Goal: Contribute content: Contribute content

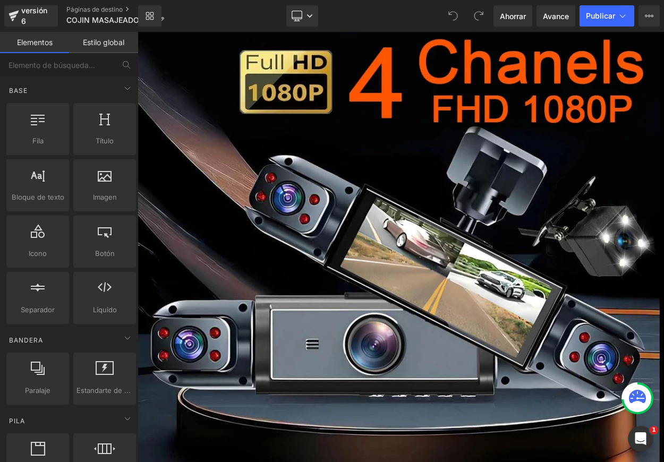
click at [138, 32] on font "Producto" at bounding box center [138, 32] width 0 height 0
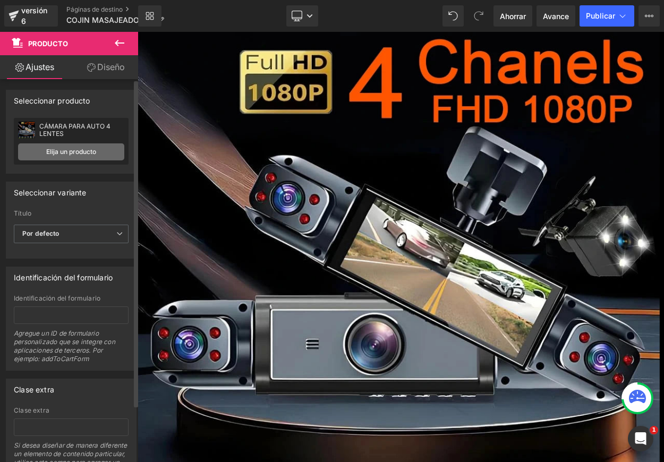
click at [83, 150] on font "Elija un producto" at bounding box center [71, 152] width 50 height 8
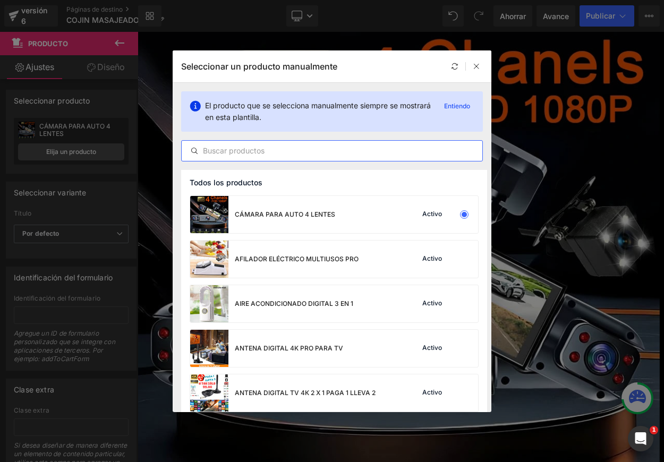
click at [252, 151] on input "text" at bounding box center [332, 151] width 301 height 13
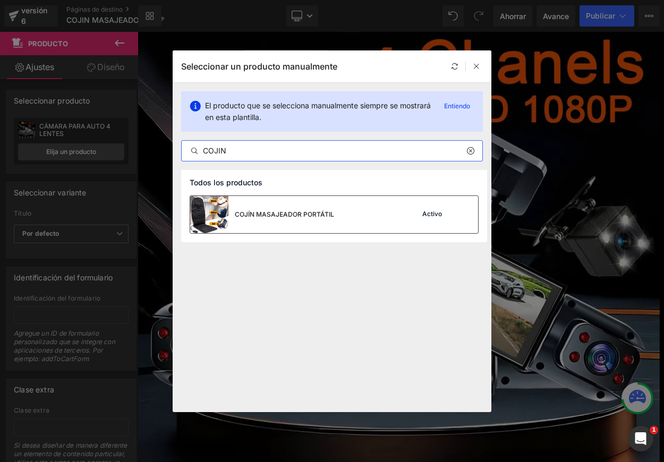
type input "COJIN"
click at [292, 224] on div "COJÍN MASAJEADOR PORTÁTIL" at bounding box center [262, 214] width 144 height 37
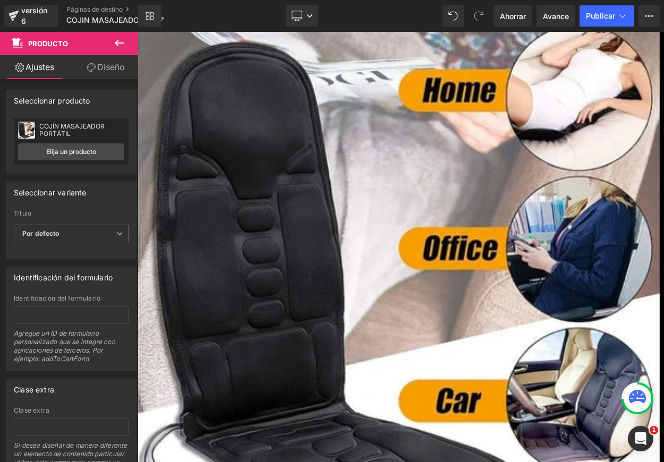
scroll to position [2, 0]
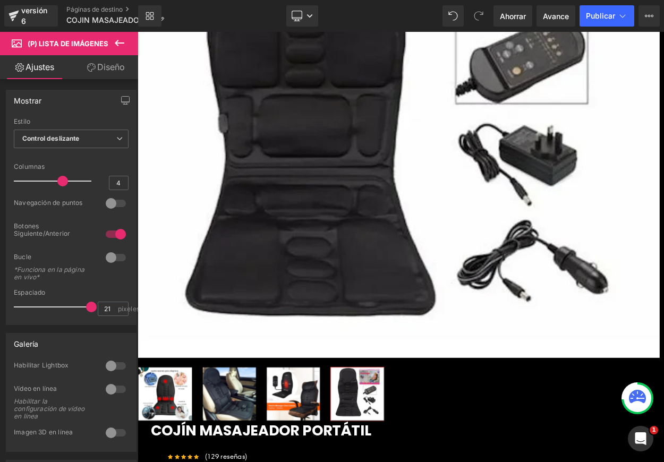
scroll to position [229, 0]
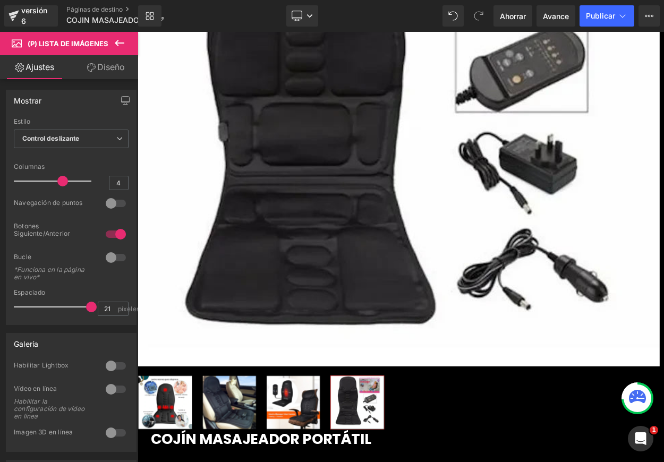
click at [138, 32] on icon at bounding box center [138, 32] width 0 height 0
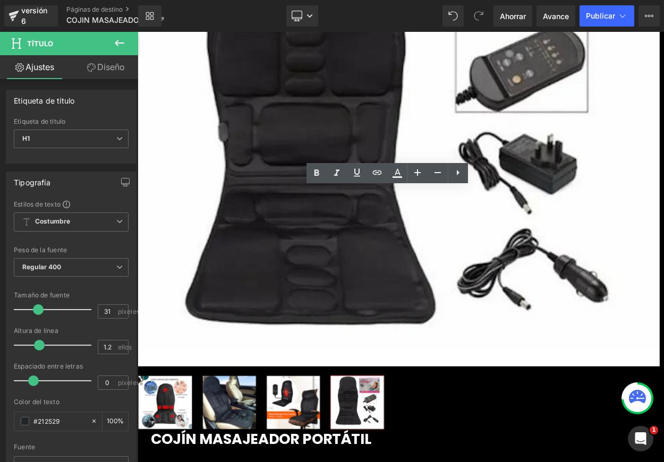
drag, startPoint x: 306, startPoint y: 233, endPoint x: 611, endPoint y: 281, distance: 309.2
paste div
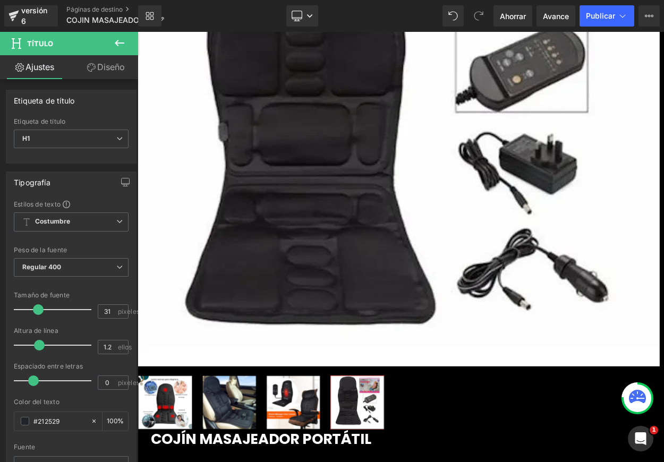
drag, startPoint x: 541, startPoint y: 258, endPoint x: 435, endPoint y: 256, distance: 106.3
click at [138, 32] on icon at bounding box center [138, 32] width 0 height 0
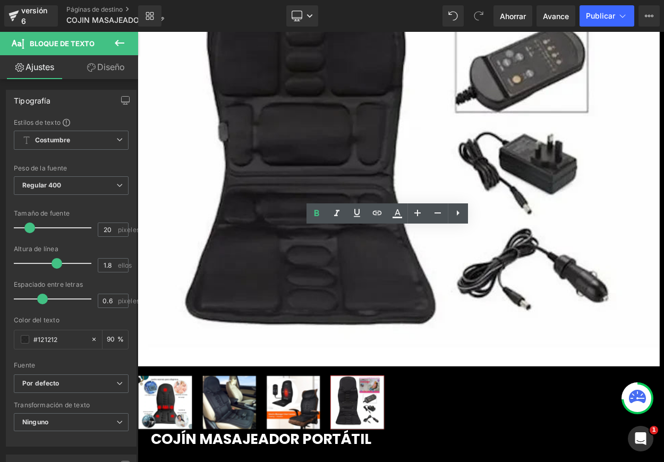
drag, startPoint x: 305, startPoint y: 282, endPoint x: 610, endPoint y: 305, distance: 305.3
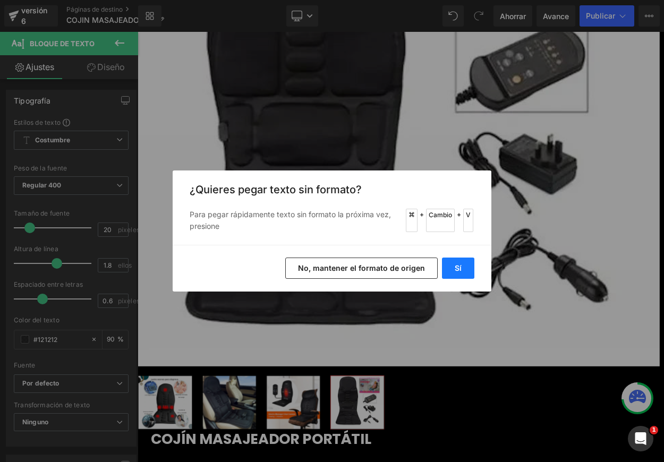
click at [469, 270] on button "Sí" at bounding box center [458, 268] width 32 height 21
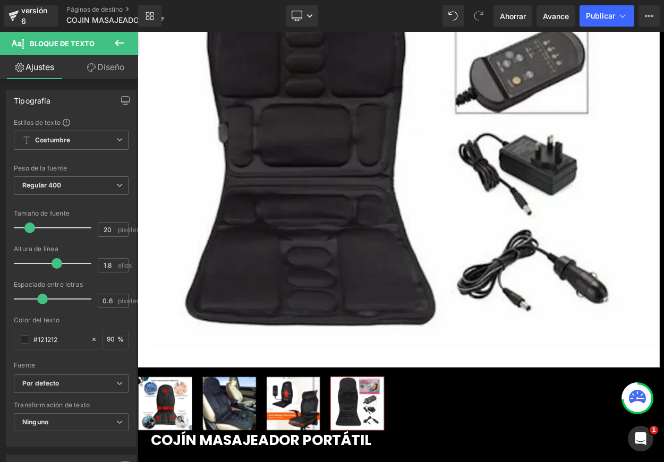
scroll to position [227, 0]
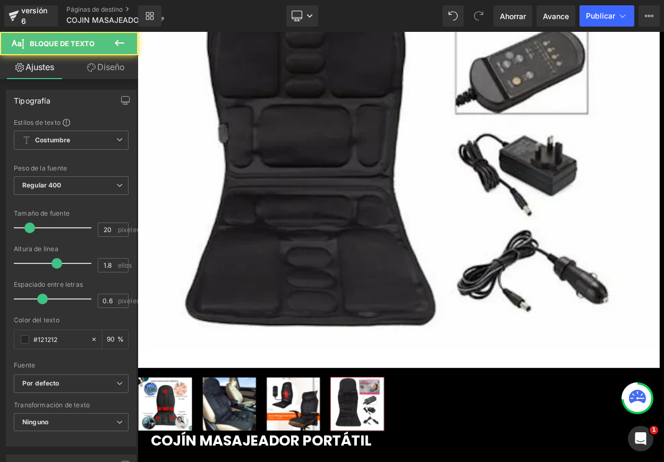
drag, startPoint x: 526, startPoint y: 305, endPoint x: 537, endPoint y: 307, distance: 11.3
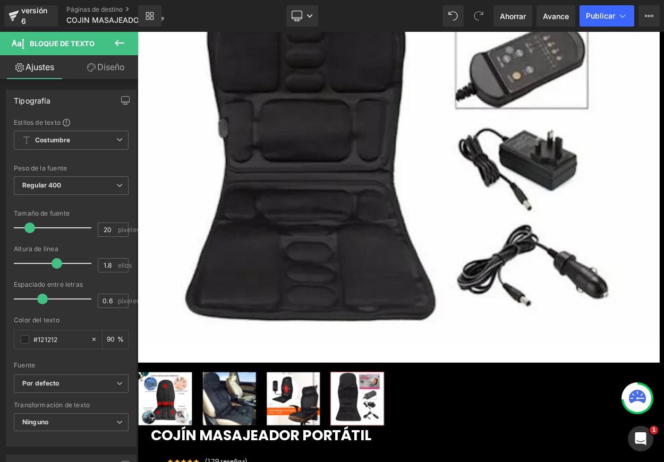
scroll to position [234, 0]
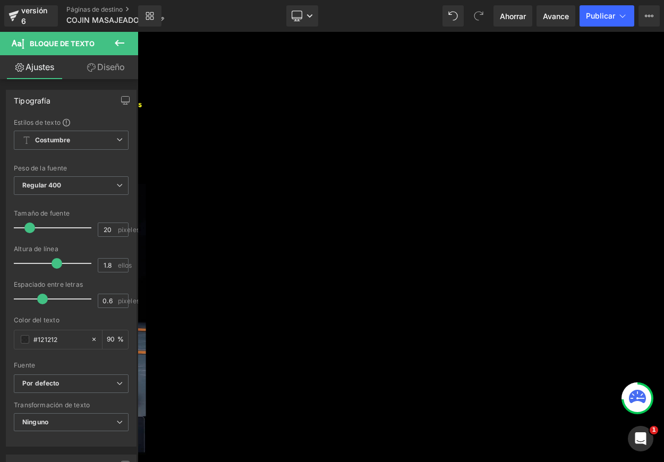
scroll to position [694, 0]
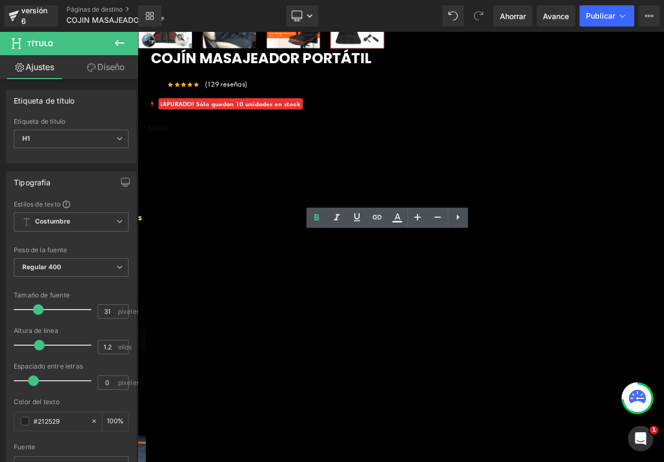
drag, startPoint x: 326, startPoint y: 287, endPoint x: 537, endPoint y: 311, distance: 212.2
paste div
click at [138, 32] on link at bounding box center [138, 32] width 0 height 0
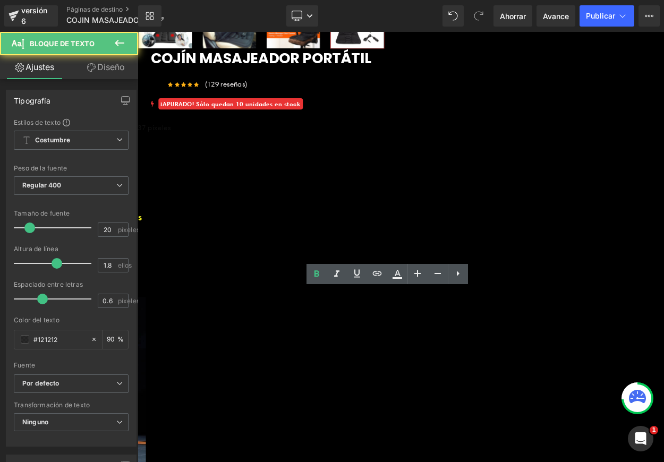
drag, startPoint x: 338, startPoint y: 370, endPoint x: 503, endPoint y: 425, distance: 173.5
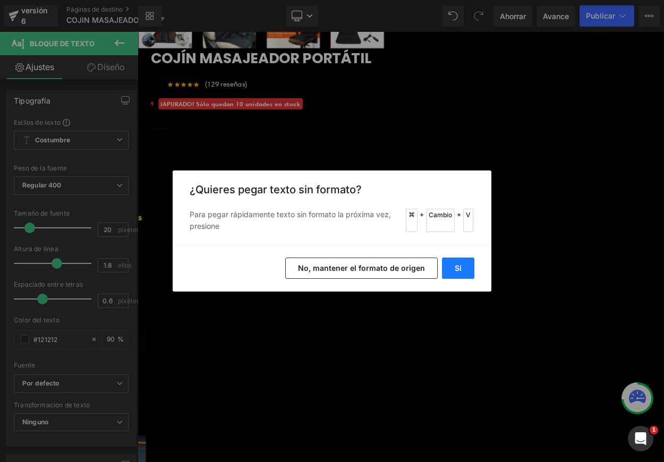
click at [454, 271] on button "Sí" at bounding box center [458, 268] width 32 height 21
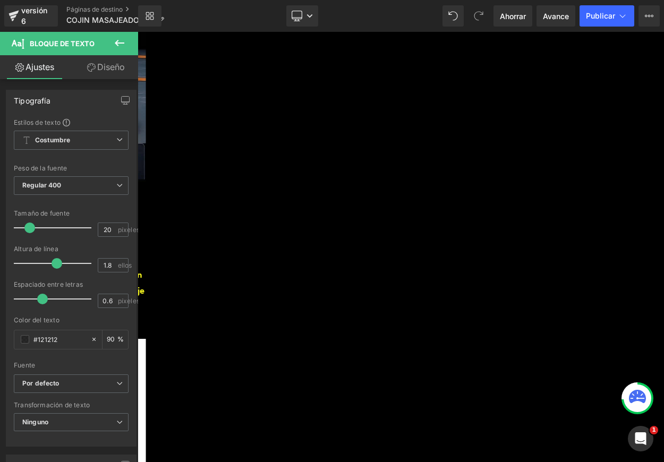
scroll to position [1167, 0]
click at [138, 32] on icon at bounding box center [138, 32] width 0 height 0
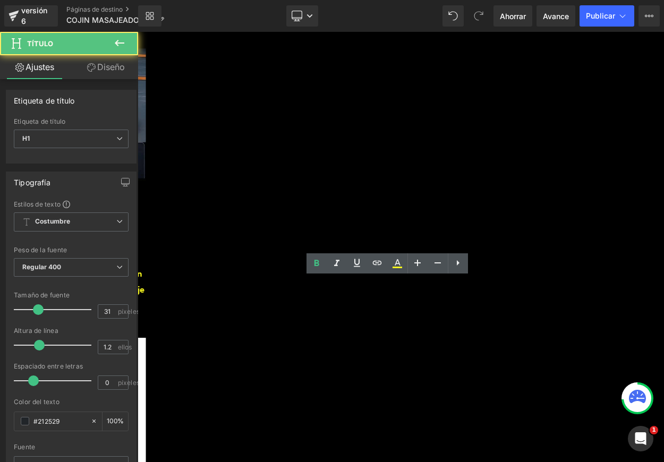
drag, startPoint x: 355, startPoint y: 348, endPoint x: 541, endPoint y: 363, distance: 187.1
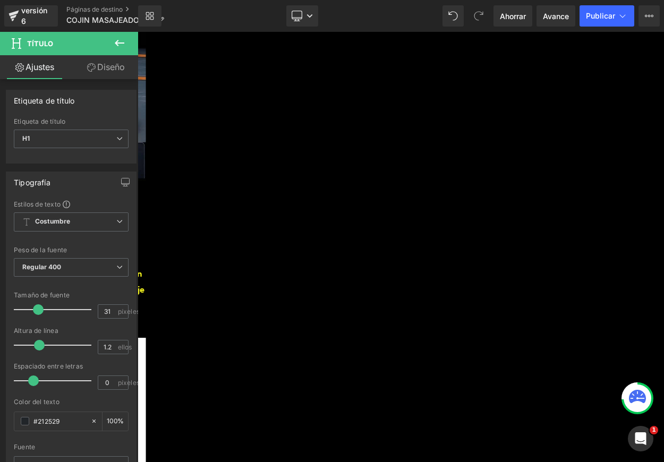
paste div
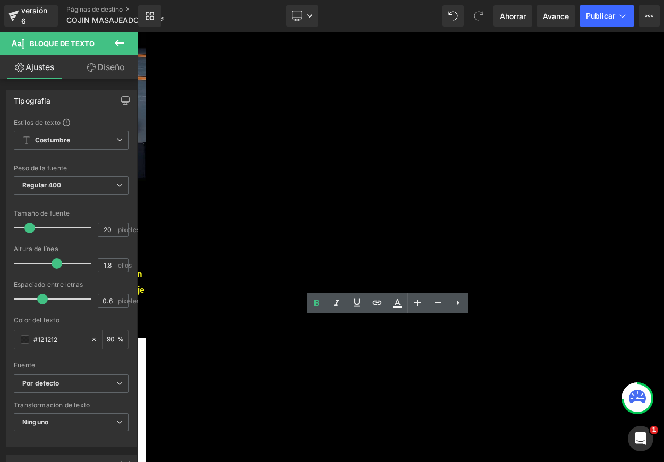
drag, startPoint x: 302, startPoint y: 393, endPoint x: 604, endPoint y: 447, distance: 306.6
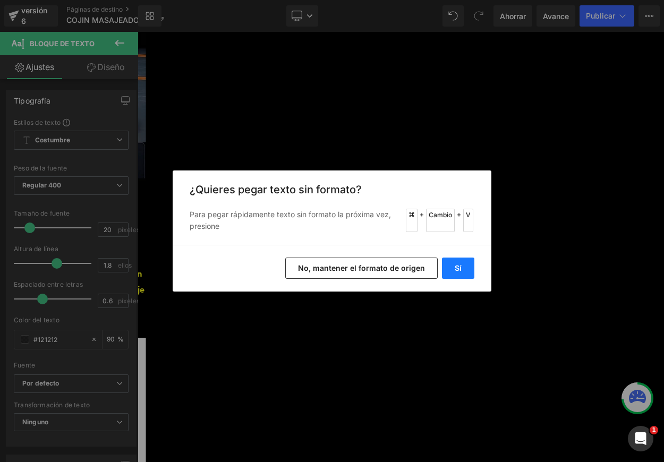
click at [466, 268] on button "Sí" at bounding box center [458, 268] width 32 height 21
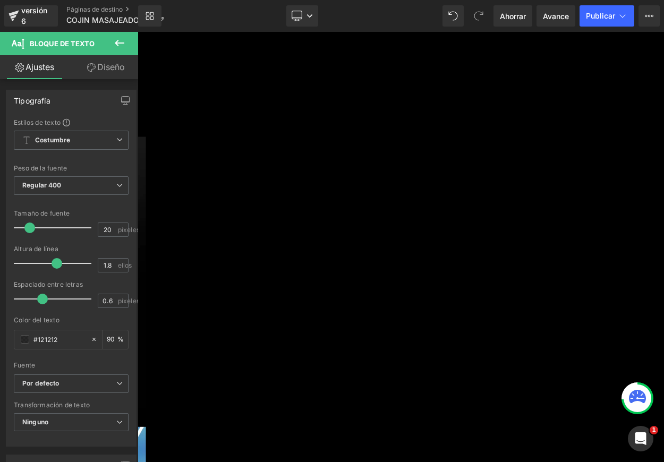
scroll to position [1908, 0]
click at [138, 32] on link at bounding box center [138, 32] width 0 height 0
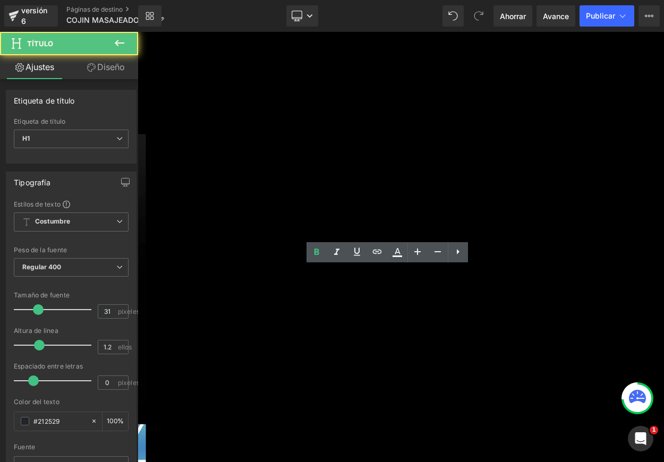
drag, startPoint x: 403, startPoint y: 338, endPoint x: 563, endPoint y: 373, distance: 163.6
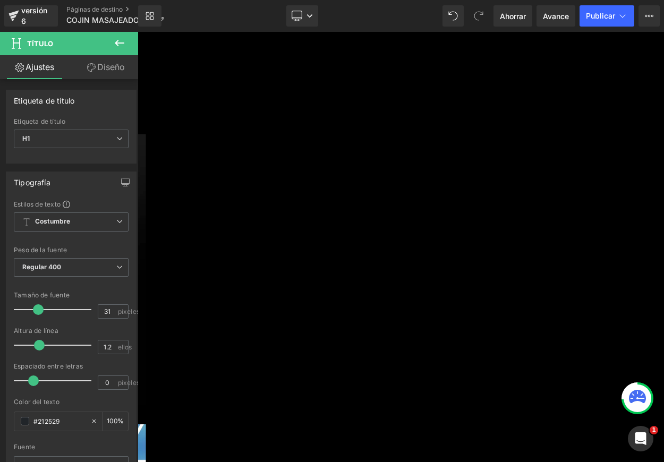
paste div
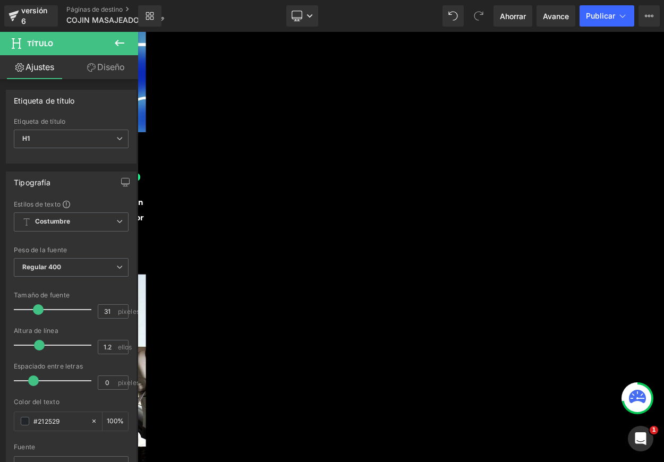
scroll to position [2418, 0]
click at [138, 32] on icon at bounding box center [138, 32] width 0 height 0
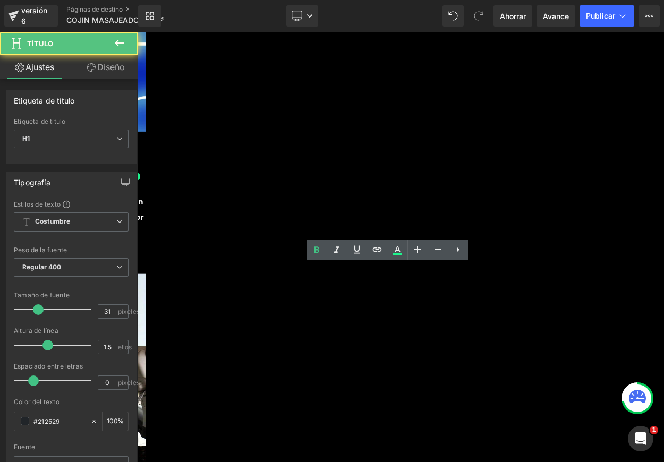
drag, startPoint x: 327, startPoint y: 324, endPoint x: 584, endPoint y: 331, distance: 256.7
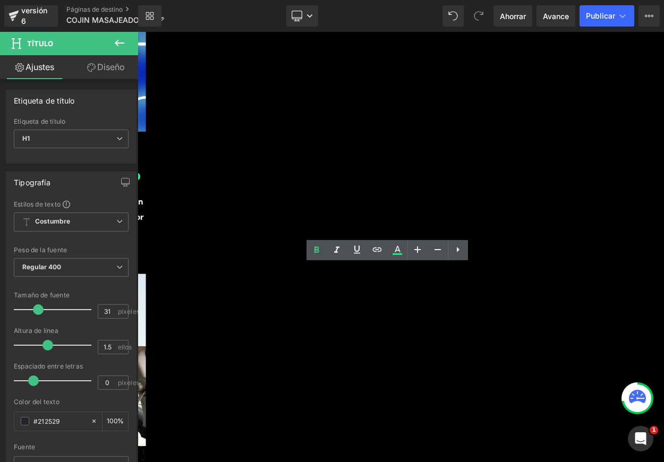
paste div
click at [138, 32] on icon at bounding box center [138, 32] width 0 height 0
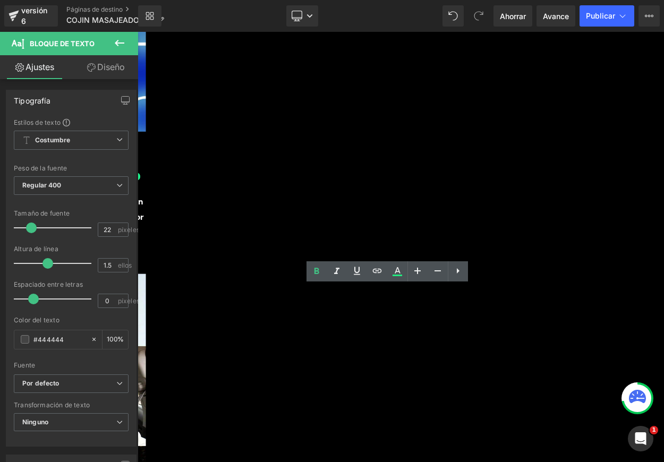
drag, startPoint x: 301, startPoint y: 349, endPoint x: 533, endPoint y: 416, distance: 241.8
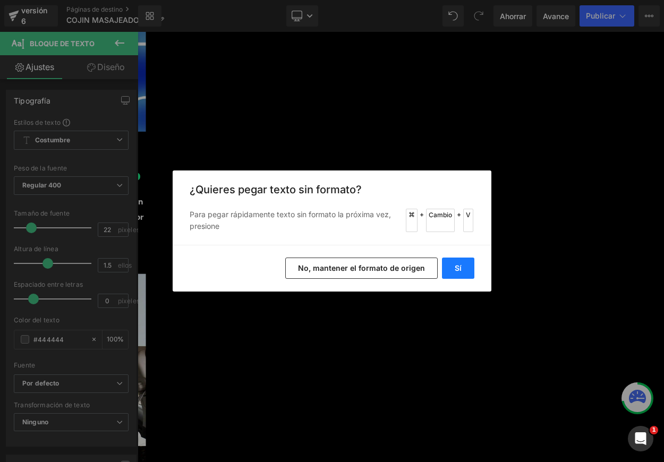
click at [464, 268] on button "Sí" at bounding box center [458, 268] width 32 height 21
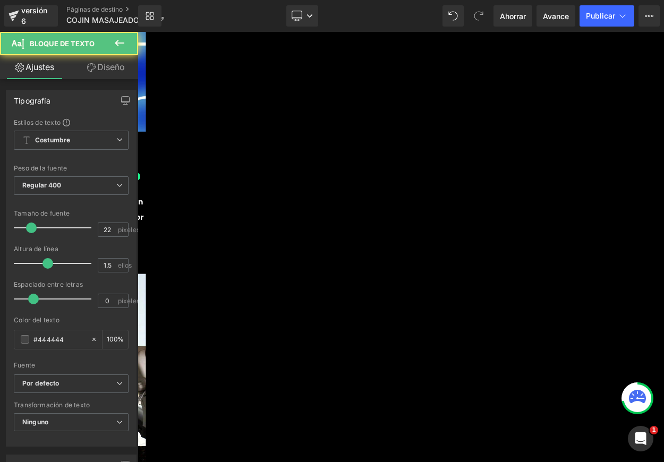
drag, startPoint x: 407, startPoint y: 372, endPoint x: 359, endPoint y: 373, distance: 48.4
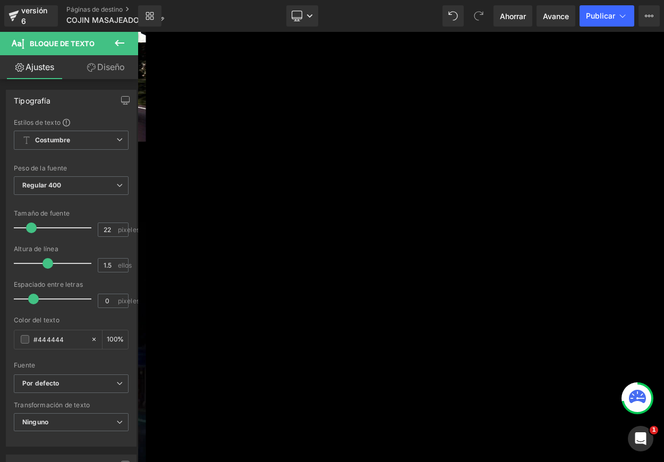
scroll to position [2930, 0]
click at [138, 32] on link at bounding box center [138, 32] width 0 height 0
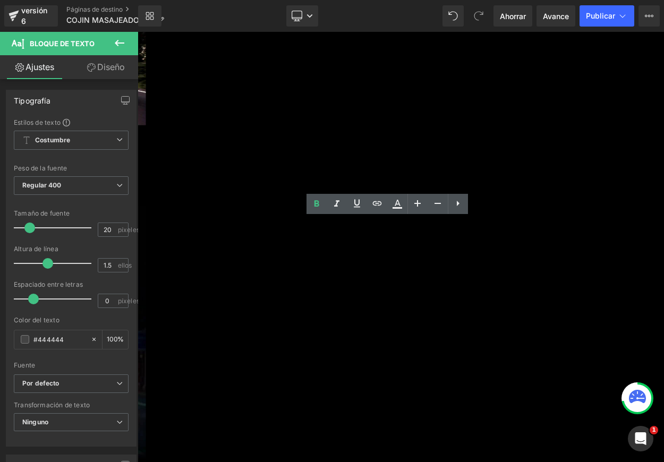
drag, startPoint x: 306, startPoint y: 269, endPoint x: 594, endPoint y: 319, distance: 292.2
drag, startPoint x: 600, startPoint y: 320, endPoint x: 307, endPoint y: 259, distance: 299.6
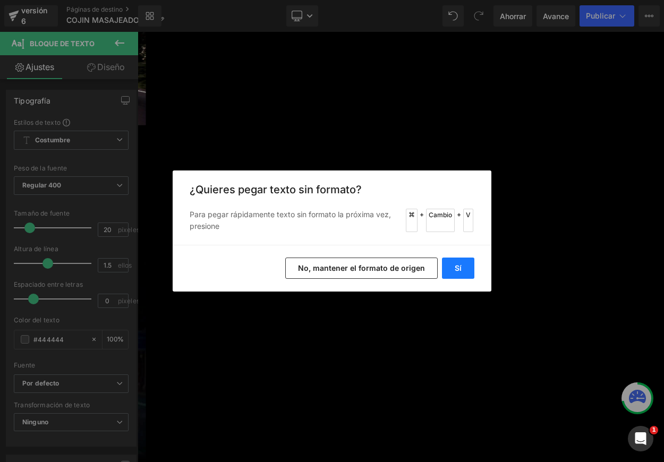
click at [457, 266] on font "Sí" at bounding box center [458, 268] width 7 height 9
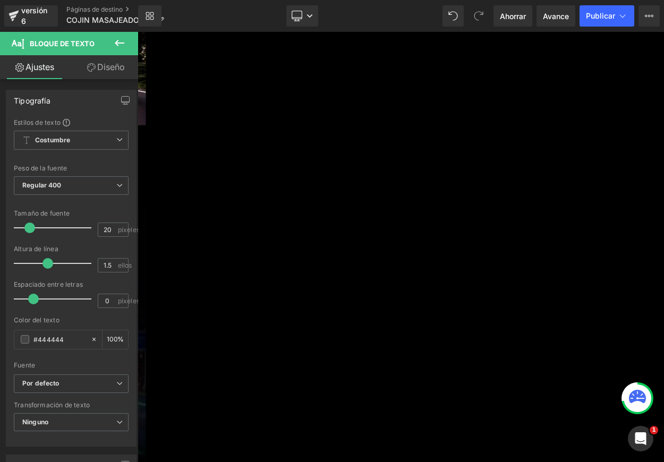
click at [138, 32] on link at bounding box center [138, 32] width 0 height 0
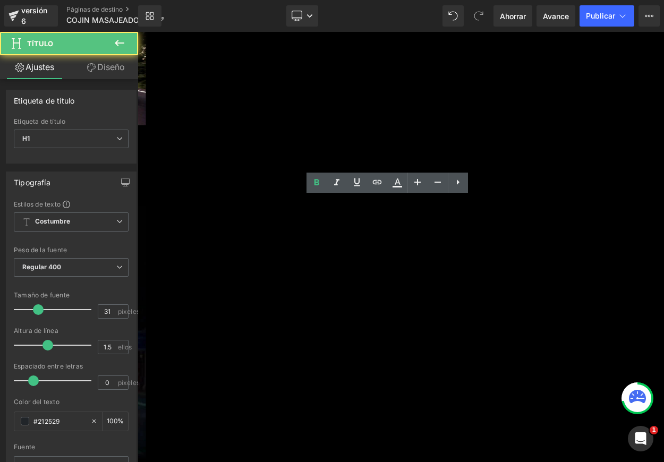
drag, startPoint x: 335, startPoint y: 250, endPoint x: 582, endPoint y: 253, distance: 246.5
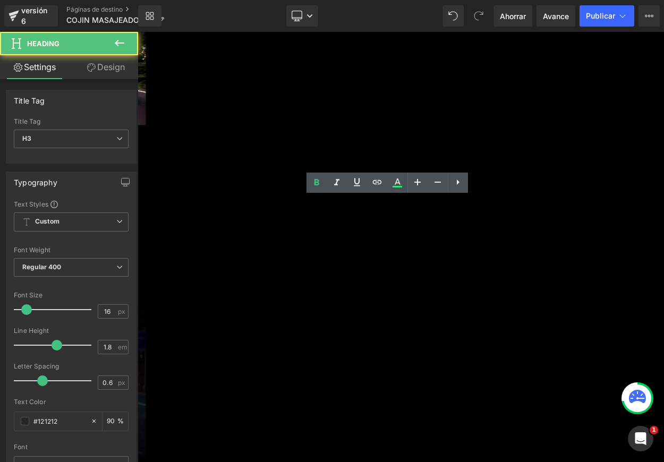
drag, startPoint x: 687, startPoint y: 224, endPoint x: 663, endPoint y: 244, distance: 31.6
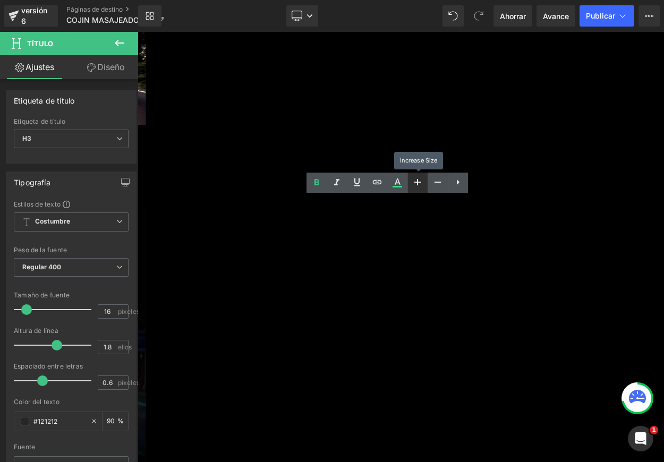
click at [416, 181] on icon at bounding box center [417, 182] width 13 height 13
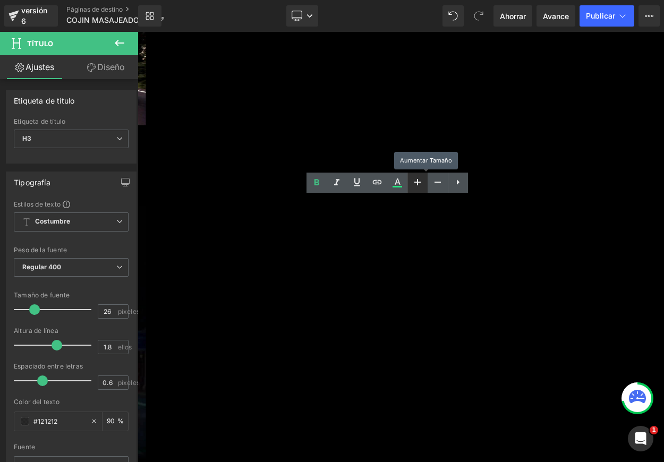
click at [416, 181] on icon at bounding box center [417, 182] width 13 height 13
type input "28"
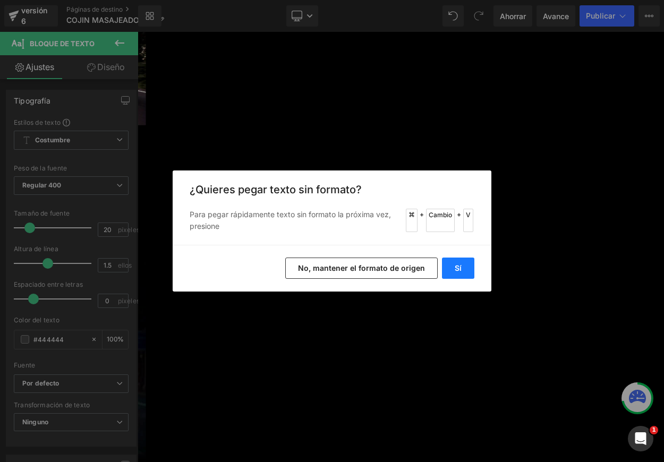
click at [458, 266] on font "Sí" at bounding box center [458, 268] width 7 height 9
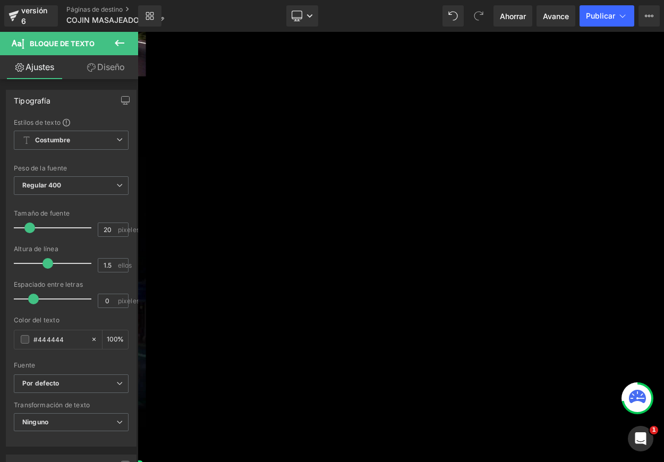
scroll to position [2994, 0]
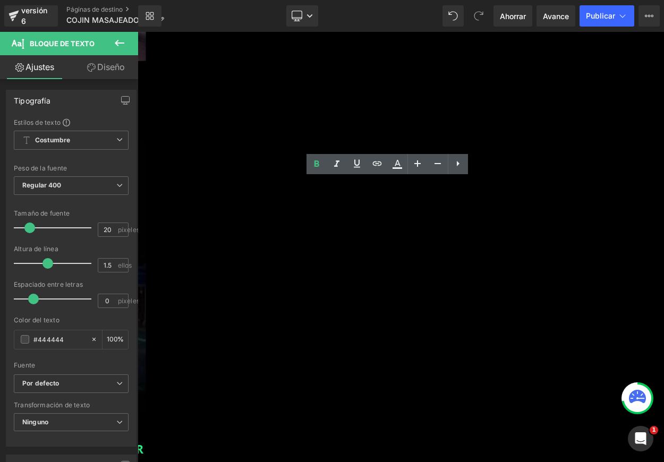
scroll to position [3010, 0]
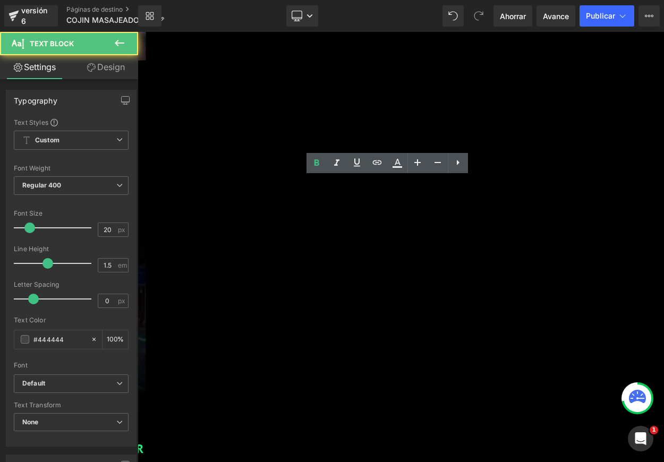
drag, startPoint x: 683, startPoint y: 239, endPoint x: 677, endPoint y: 242, distance: 6.4
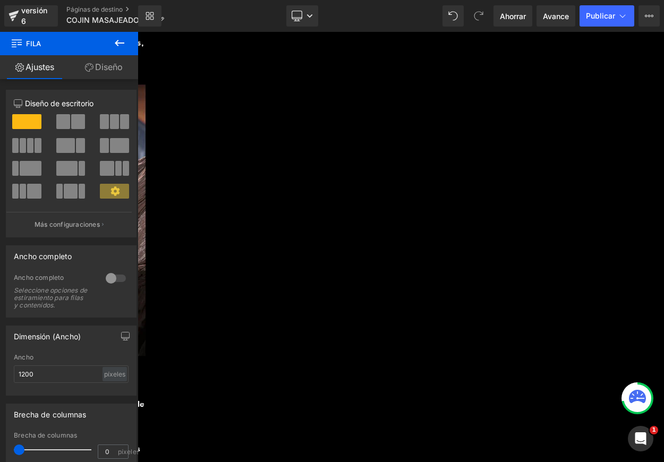
scroll to position [3630, 0]
click at [138, 32] on link at bounding box center [138, 32] width 0 height 0
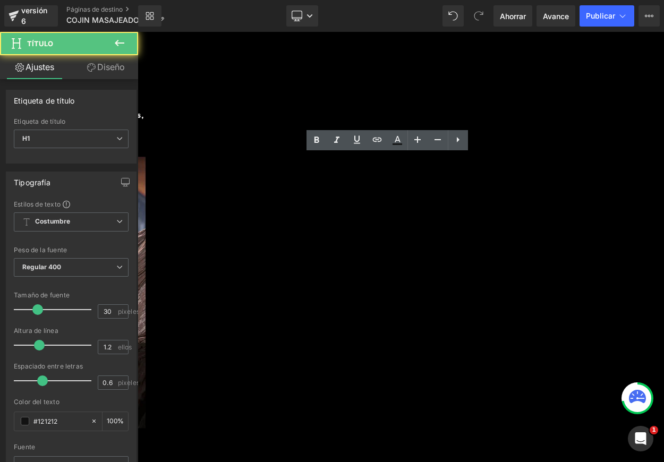
drag, startPoint x: 452, startPoint y: 204, endPoint x: 584, endPoint y: 217, distance: 132.9
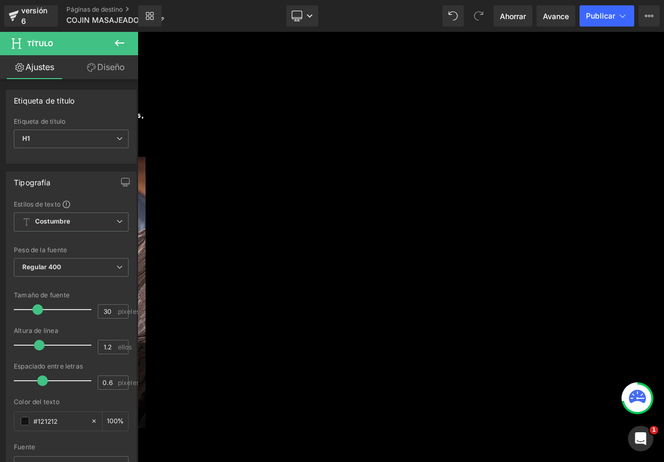
paste div
click at [138, 32] on icon at bounding box center [138, 32] width 0 height 0
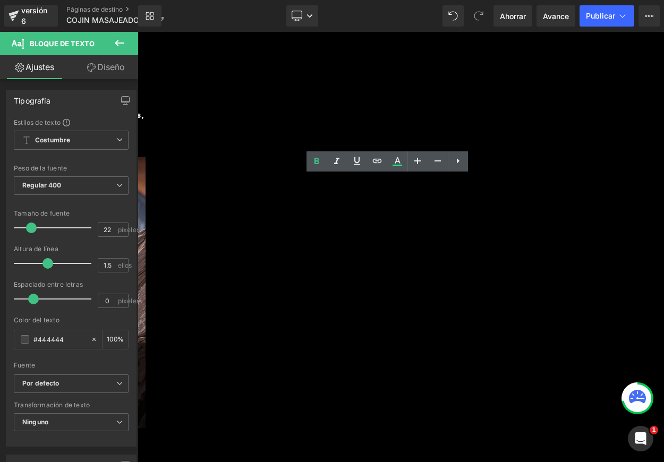
drag, startPoint x: 300, startPoint y: 218, endPoint x: 592, endPoint y: 311, distance: 306.8
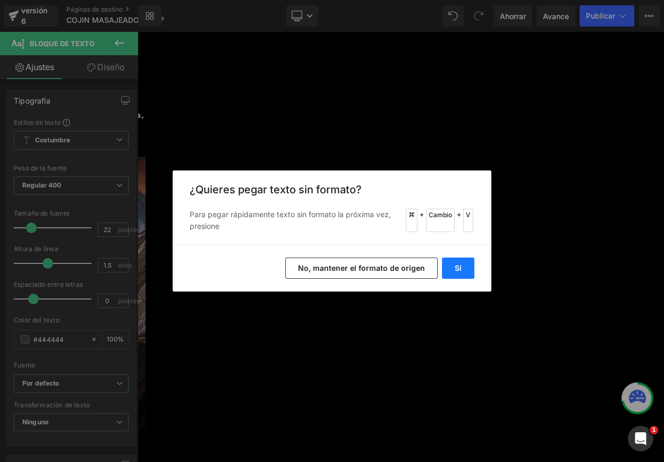
click at [462, 268] on button "Sí" at bounding box center [458, 268] width 32 height 21
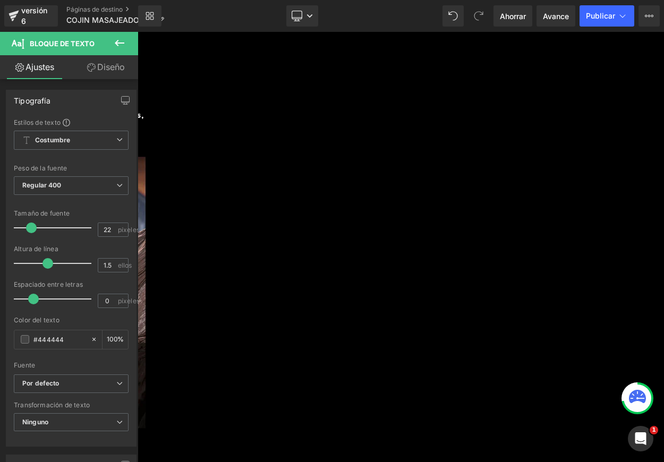
drag, startPoint x: 313, startPoint y: 309, endPoint x: 356, endPoint y: 313, distance: 43.2
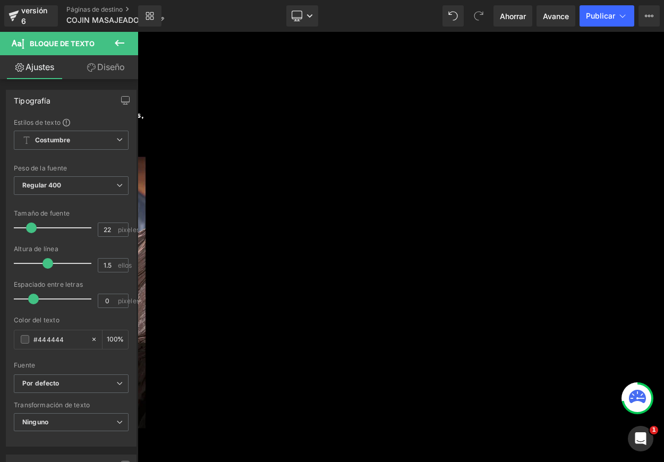
drag, startPoint x: 352, startPoint y: 256, endPoint x: 571, endPoint y: 254, distance: 219.4
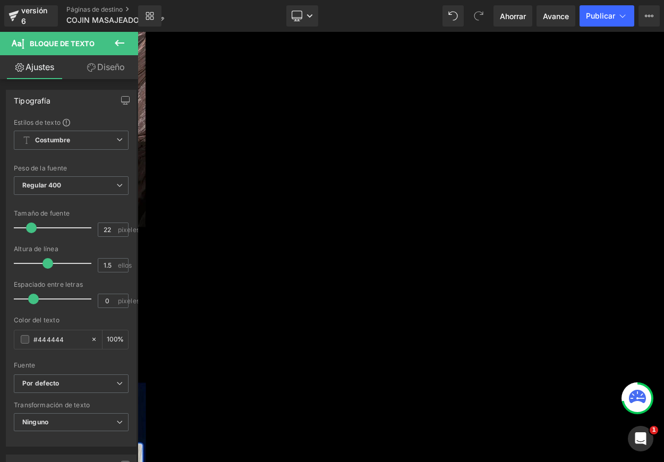
scroll to position [3651, 0]
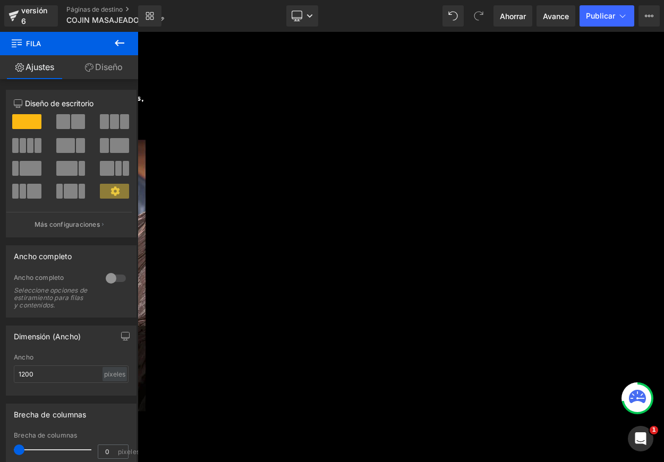
click at [138, 32] on link at bounding box center [138, 32] width 0 height 0
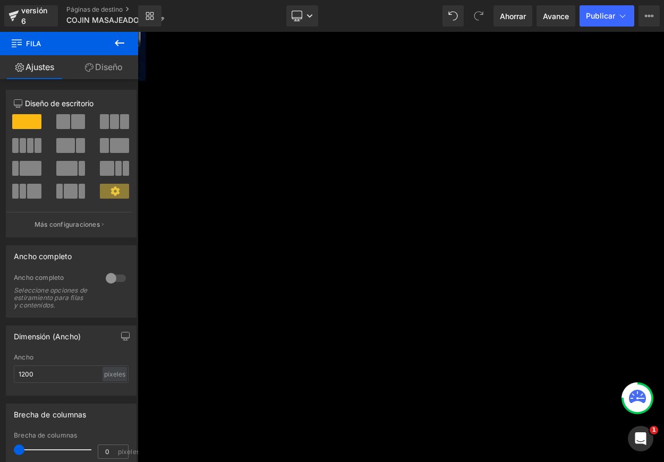
scroll to position [4575, 0]
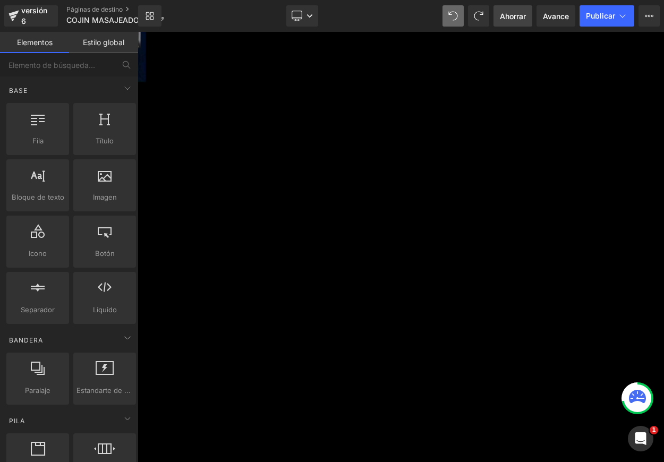
drag, startPoint x: 519, startPoint y: 14, endPoint x: 518, endPoint y: 21, distance: 7.5
click at [519, 14] on font "Ahorrar" at bounding box center [513, 16] width 26 height 9
click at [138, 32] on icon at bounding box center [138, 32] width 0 height 0
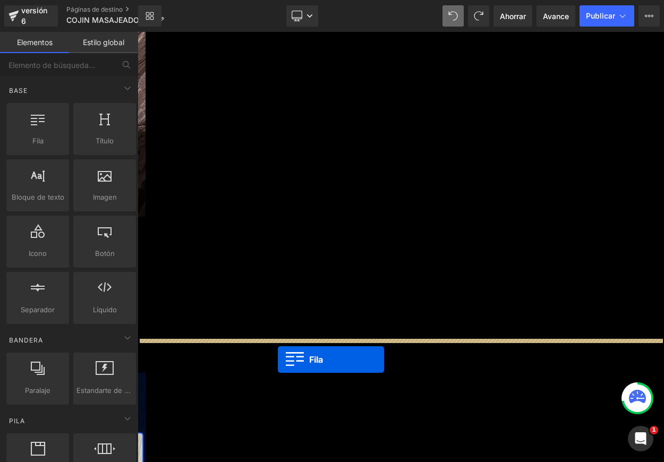
scroll to position [4040, 0]
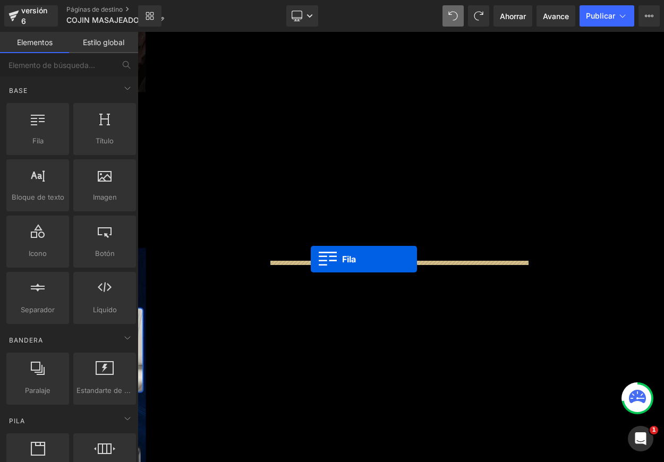
drag, startPoint x: 298, startPoint y: 158, endPoint x: 349, endPoint y: 310, distance: 159.9
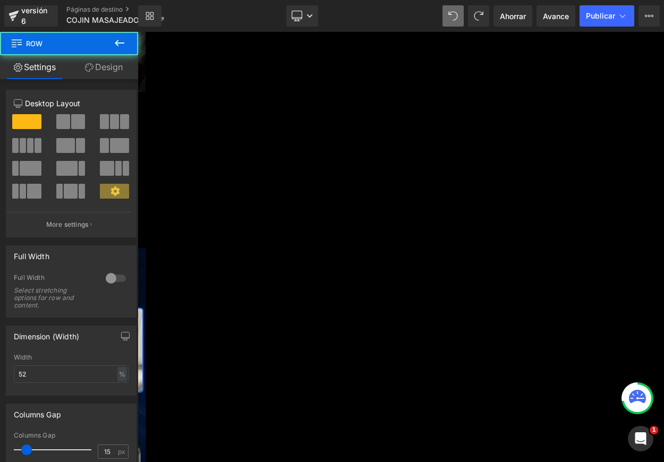
scroll to position [4014, 0]
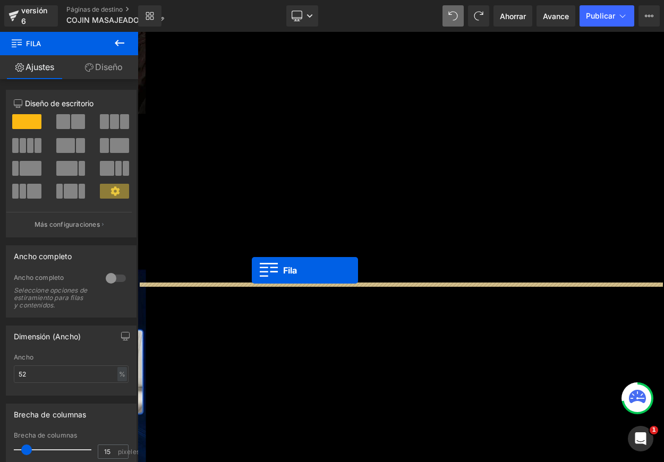
drag, startPoint x: 375, startPoint y: 320, endPoint x: 277, endPoint y: 322, distance: 97.8
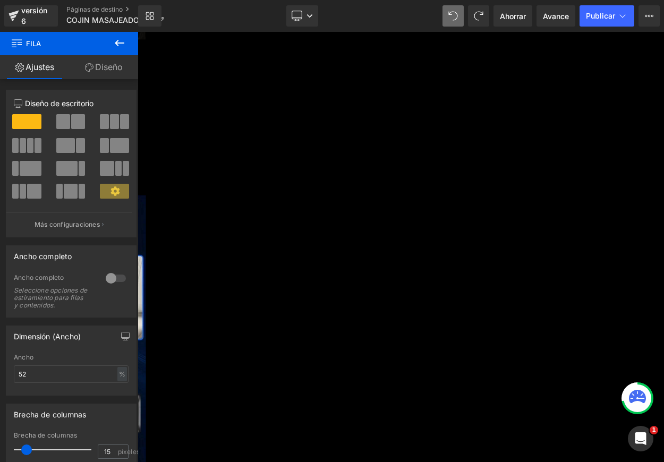
scroll to position [4068, 0]
click at [138, 32] on icon at bounding box center [138, 32] width 0 height 0
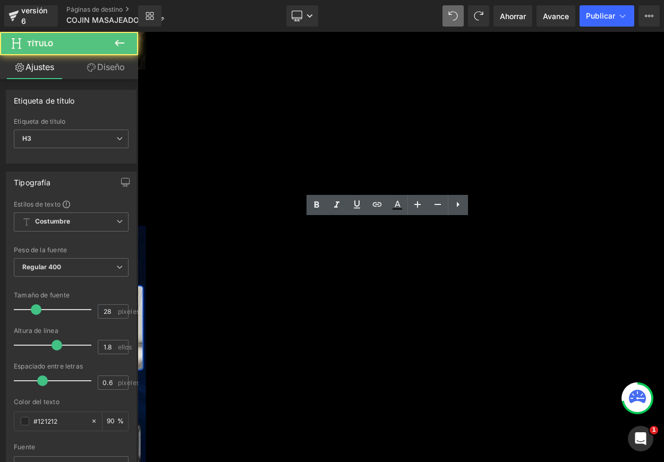
drag, startPoint x: 575, startPoint y: 311, endPoint x: 566, endPoint y: 307, distance: 9.3
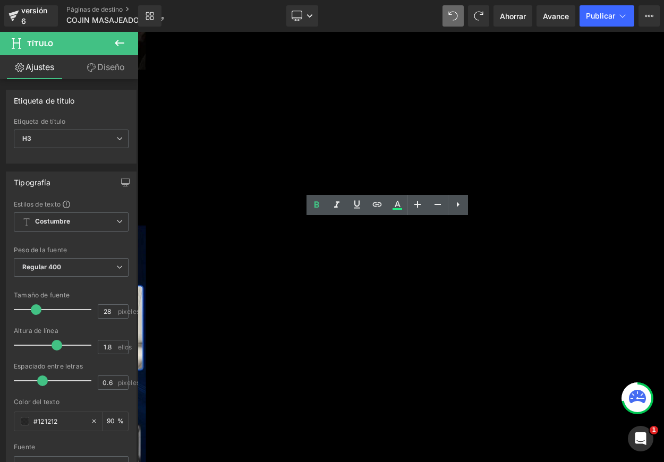
paste div
click at [416, 206] on icon at bounding box center [417, 204] width 13 height 13
click at [417, 205] on icon at bounding box center [417, 204] width 13 height 13
type input "32"
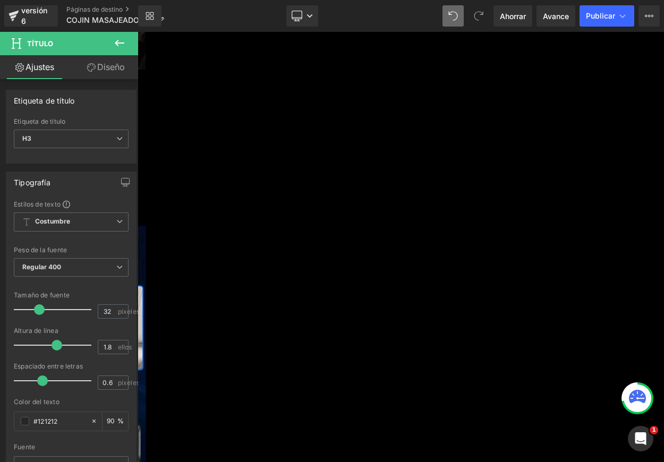
click at [138, 32] on icon at bounding box center [138, 32] width 0 height 0
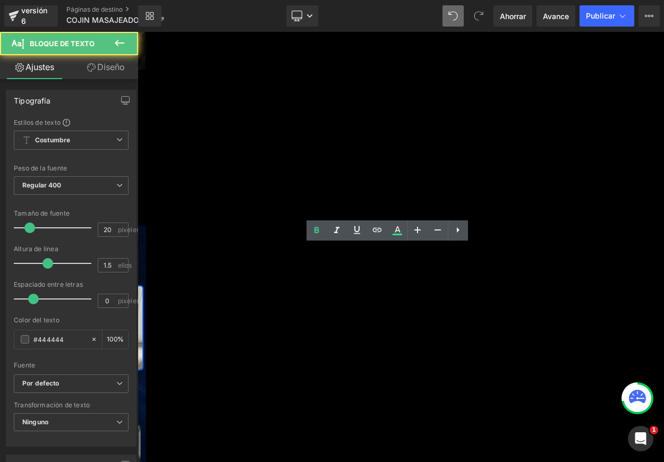
drag, startPoint x: 533, startPoint y: 441, endPoint x: 556, endPoint y: 483, distance: 48.0
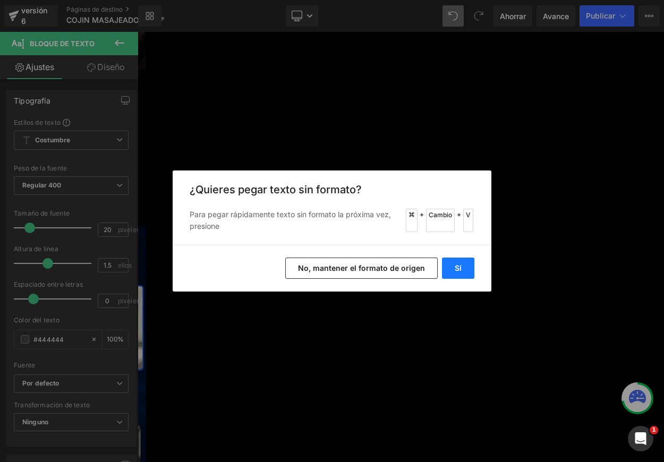
click at [453, 267] on button "Sí" at bounding box center [458, 268] width 32 height 21
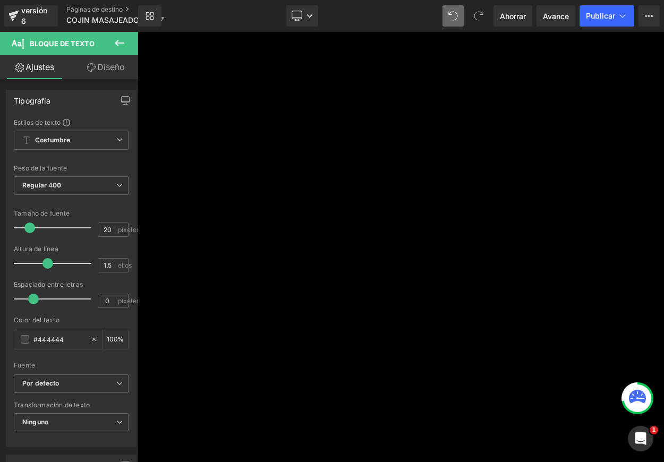
scroll to position [4699, 0]
drag, startPoint x: 298, startPoint y: 310, endPoint x: 266, endPoint y: 301, distance: 33.1
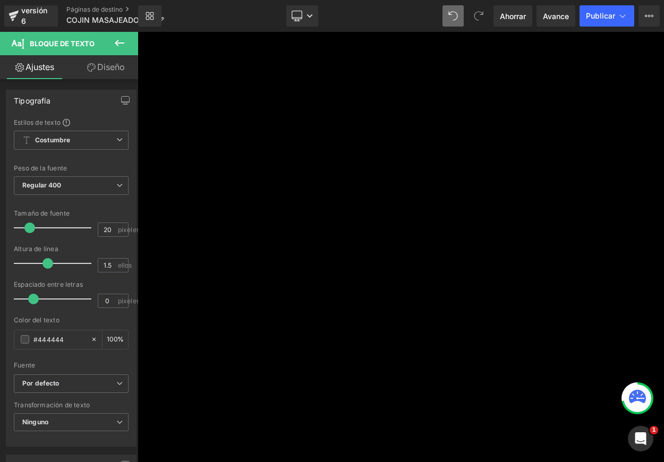
click at [138, 32] on font "Imagen" at bounding box center [138, 32] width 0 height 0
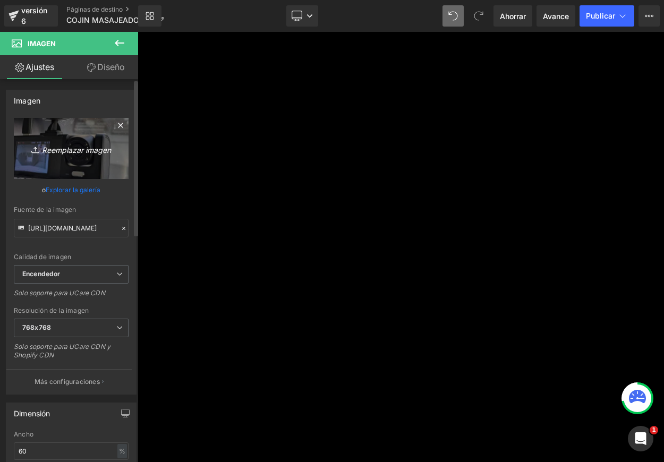
click at [84, 147] on font "Reemplazar imagen" at bounding box center [76, 149] width 69 height 9
type input "C:\fakepath\Disenosintitulo_f41460f6-4e4a-447e-a71c-2d25e2332125_grande.webp"
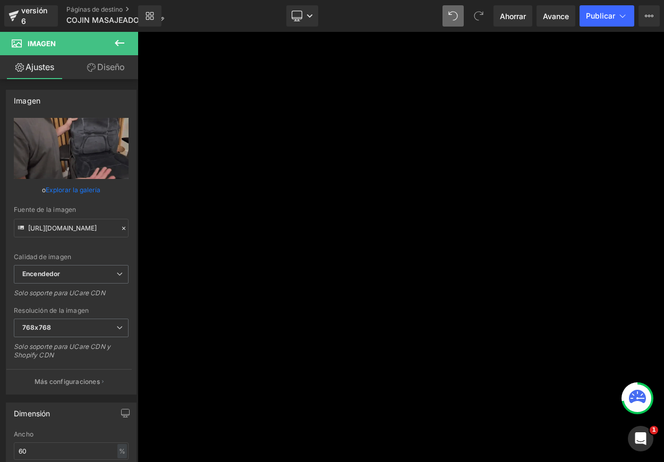
type input "[URL][DOMAIN_NAME]"
click at [138, 32] on icon at bounding box center [138, 32] width 0 height 0
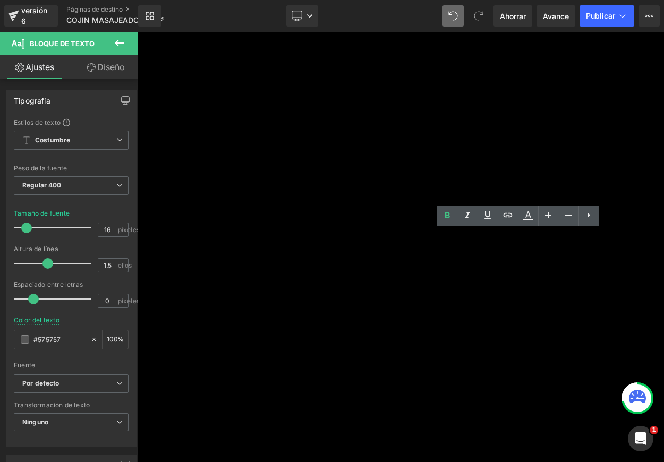
drag, startPoint x: 658, startPoint y: 313, endPoint x: 689, endPoint y: 316, distance: 30.4
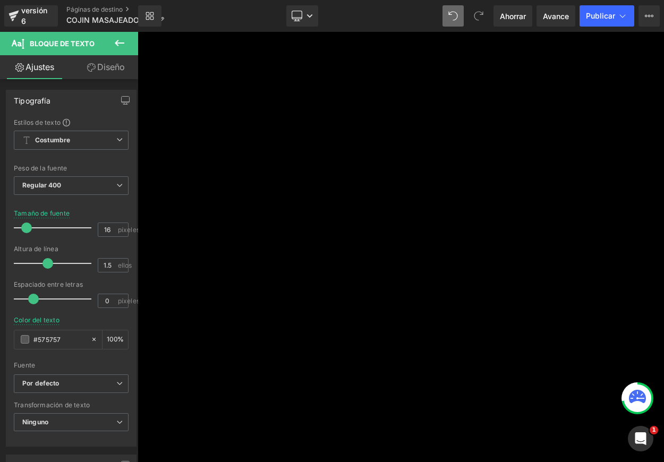
drag, startPoint x: 516, startPoint y: 19, endPoint x: 517, endPoint y: 30, distance: 11.2
click at [516, 19] on font "Ahorrar" at bounding box center [513, 16] width 26 height 9
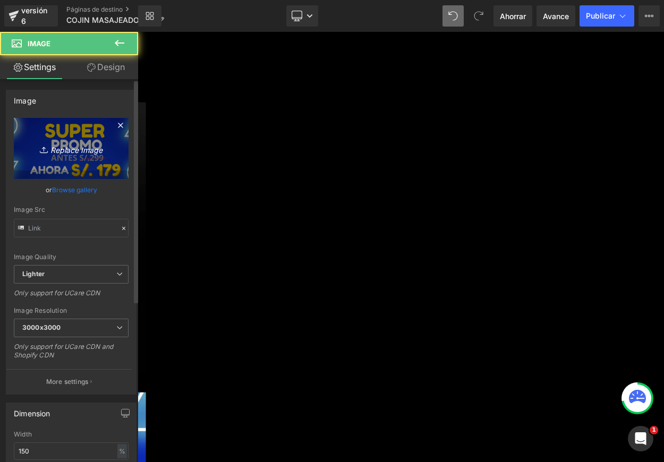
type input "[URL][DOMAIN_NAME]"
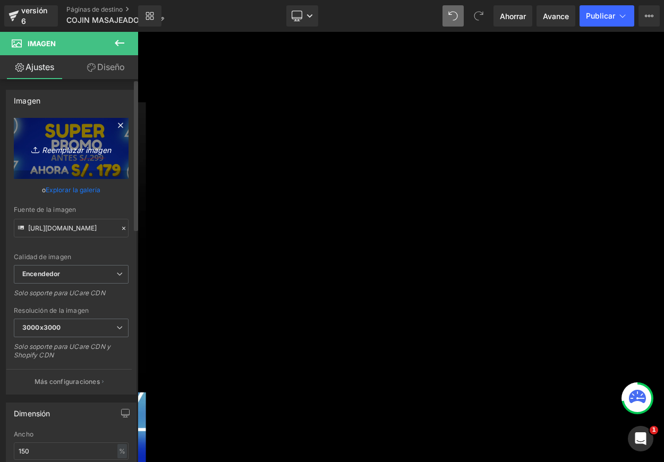
click at [72, 145] on icon "Reemplazar imagen" at bounding box center [71, 148] width 85 height 13
type input "C:\fakepath\MASAJEADOR EDSIT.webp"
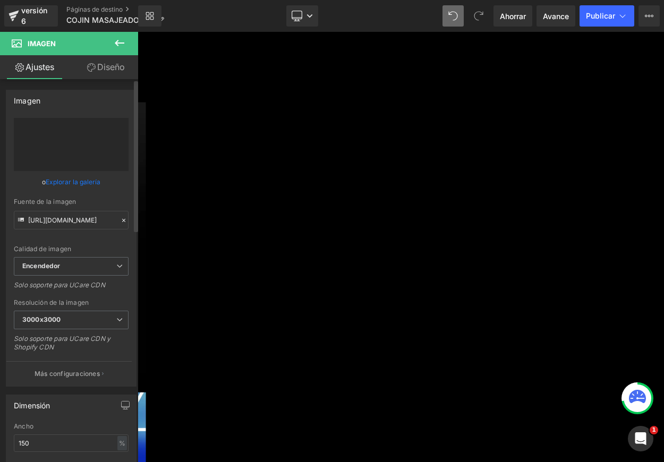
type input "[URL][DOMAIN_NAME]"
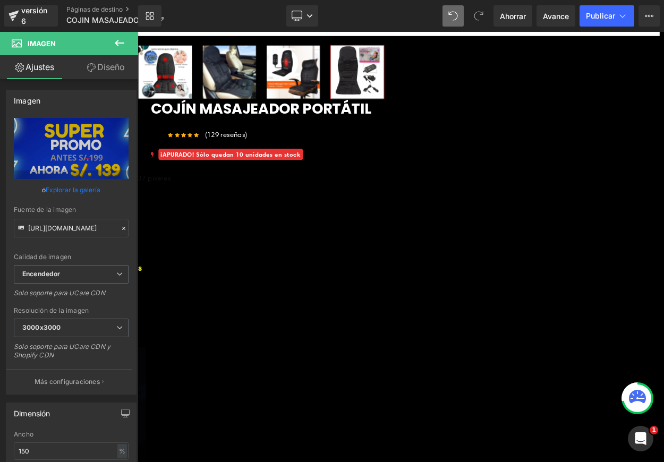
scroll to position [371, 0]
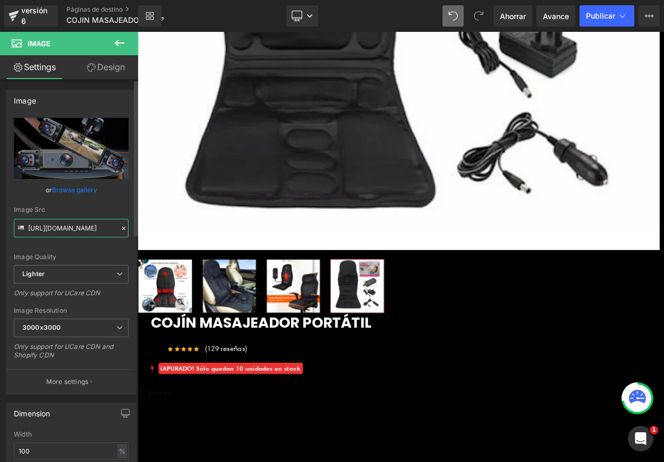
click at [88, 224] on input "[URL][DOMAIN_NAME]" at bounding box center [71, 228] width 115 height 19
click at [90, 227] on input "[URL][DOMAIN_NAME]" at bounding box center [71, 228] width 115 height 19
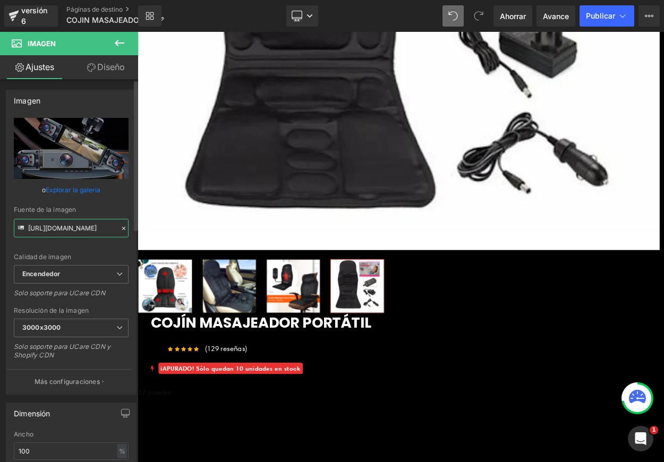
paste input "[DOMAIN_NAME][URL]"
type input "[URL][DOMAIN_NAME]"
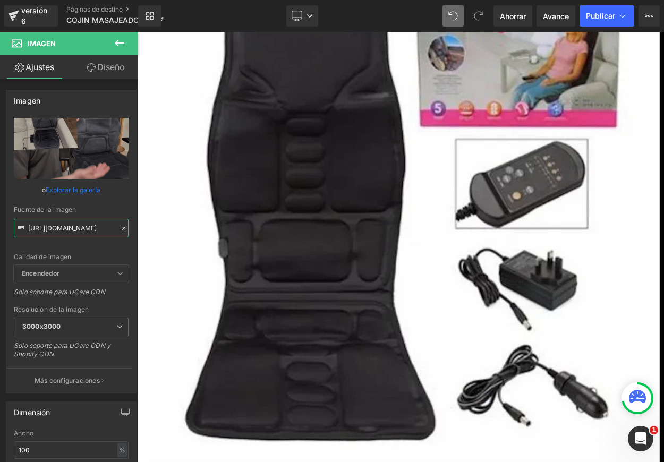
scroll to position [167, 0]
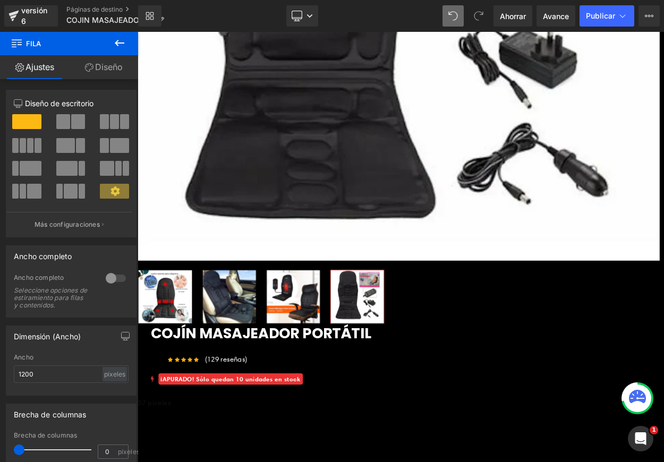
scroll to position [358, 0]
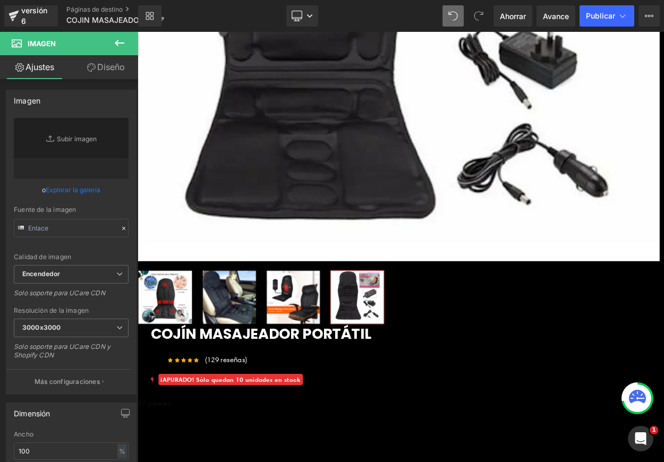
click at [138, 32] on font "Imagen" at bounding box center [138, 32] width 0 height 0
click at [63, 232] on input "text" at bounding box center [71, 228] width 115 height 19
paste input "[URL][DOMAIN_NAME]"
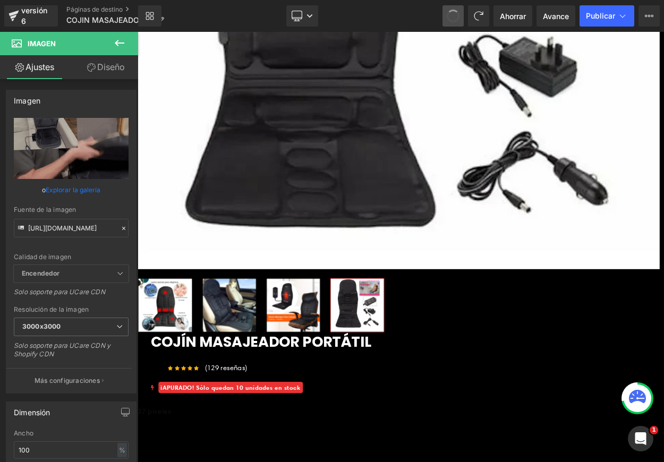
scroll to position [0, 0]
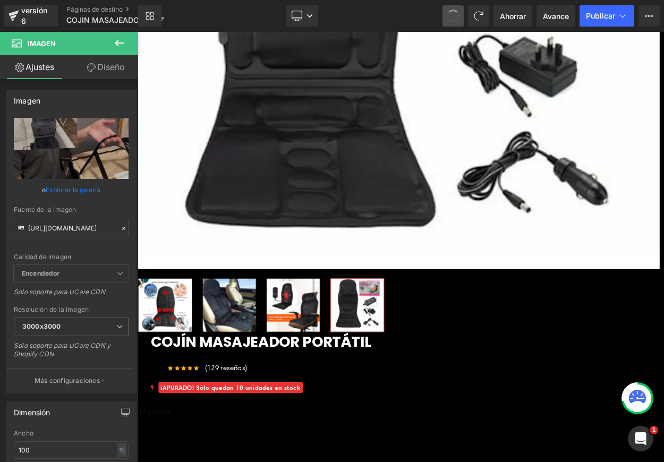
type input "[URL][DOMAIN_NAME]"
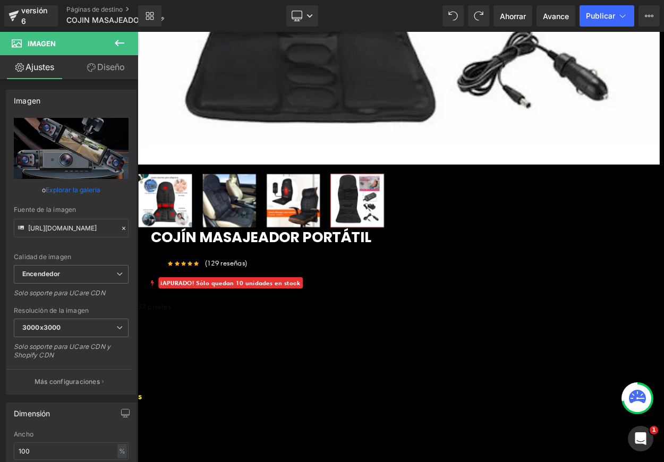
scroll to position [493, 0]
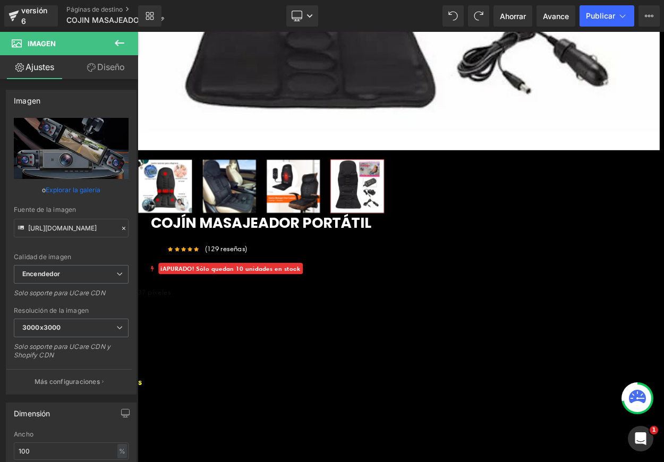
drag, startPoint x: 450, startPoint y: 278, endPoint x: 453, endPoint y: 274, distance: 5.5
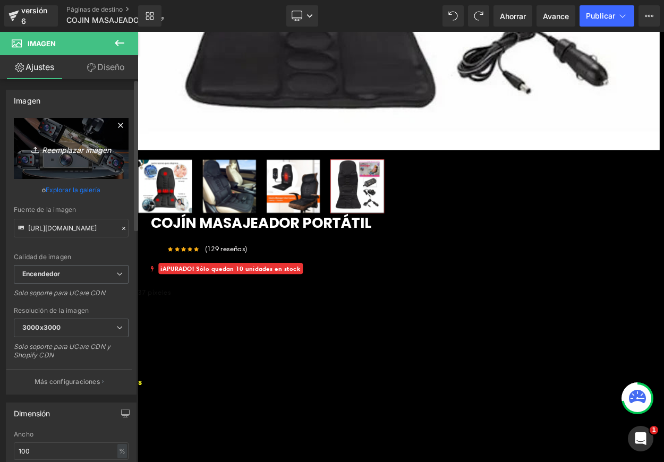
click at [83, 148] on font "Reemplazar imagen" at bounding box center [76, 149] width 69 height 9
type input "C:\fakepath\GIF.webp"
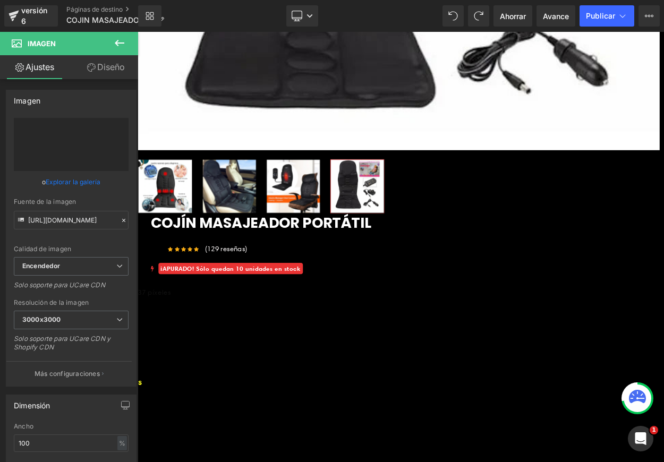
type input "[URL][DOMAIN_NAME]"
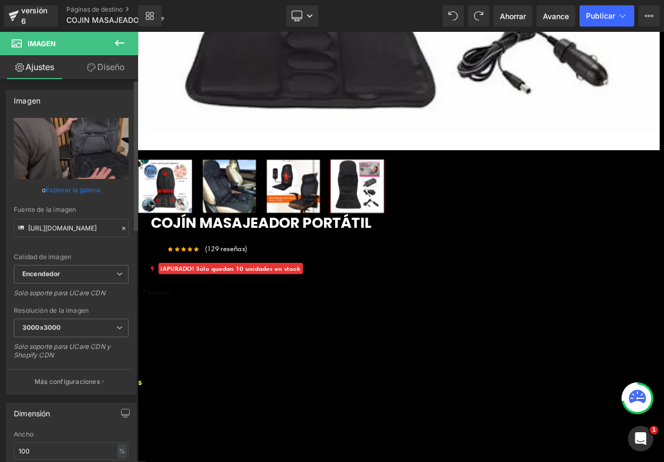
drag, startPoint x: 121, startPoint y: 228, endPoint x: 91, endPoint y: 226, distance: 29.3
click at [120, 228] on icon at bounding box center [123, 228] width 7 height 7
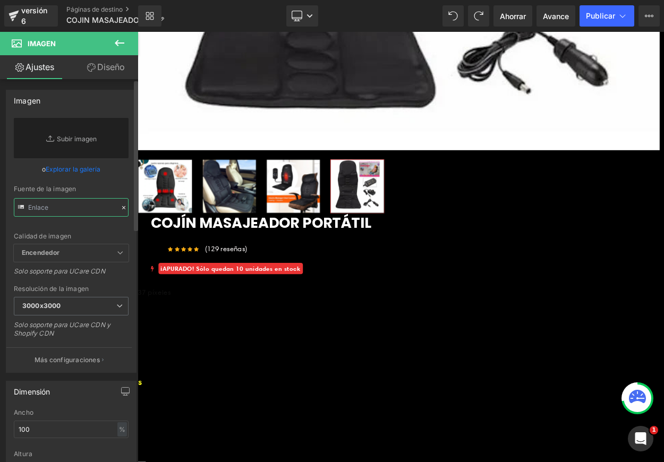
click at [57, 208] on input "text" at bounding box center [71, 207] width 115 height 19
paste input "<img alt="Asiento Masajeador Cefaccionado 5 Motores | [PERSON_NAME][DOMAIN_NAME…"
type input "<img alt="Asiento Masajeador Cefaccionado 5 Motores | [PERSON_NAME][DOMAIN_NAME…"
paste input "<img alt="Asiento Masajeador Cefaccionado 5 Motores | [PERSON_NAME][DOMAIN_NAME…"
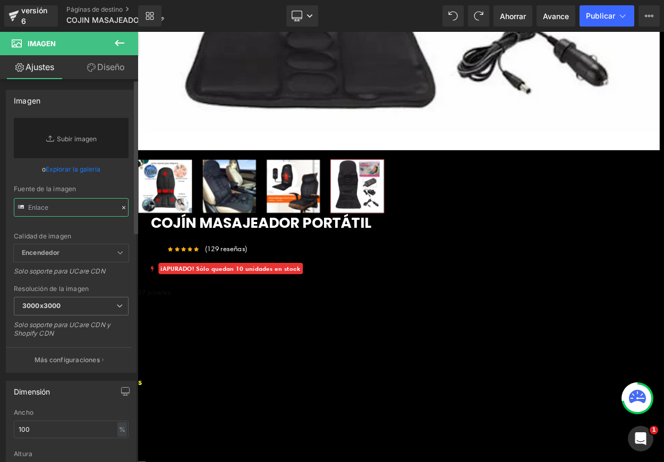
type input "<img alt="Asiento Masajeador Cefaccionado 5 Motores | [PERSON_NAME][DOMAIN_NAME…"
click at [67, 135] on link "Reemplazar imagen" at bounding box center [71, 138] width 115 height 40
click at [76, 202] on input "text" at bounding box center [71, 207] width 115 height 19
paste input "[URL][DOMAIN_NAME]"
type input "[URL][DOMAIN_NAME]"
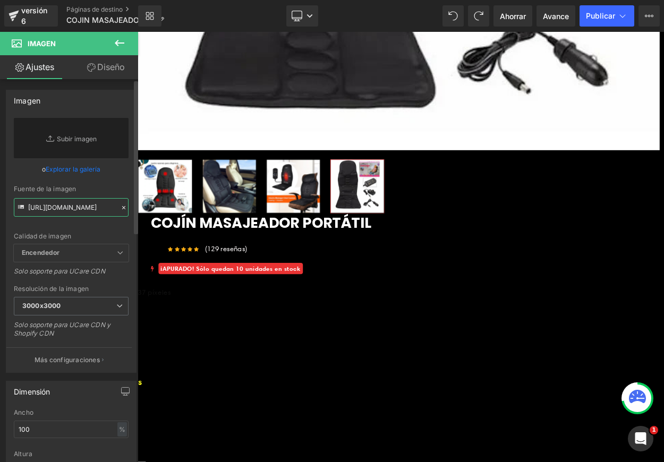
scroll to position [0, 360]
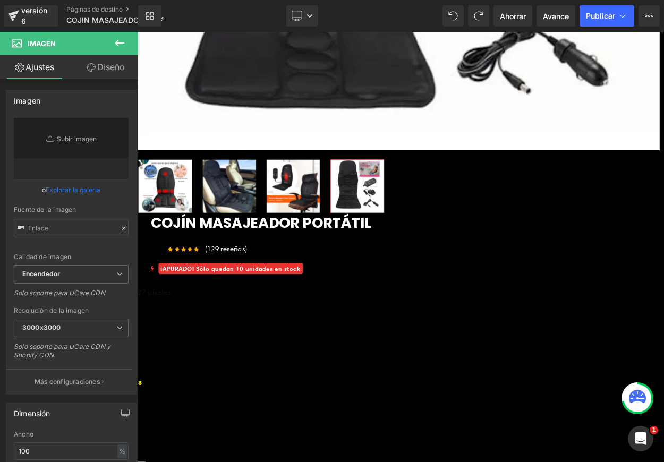
click at [138, 32] on font "Imagen" at bounding box center [138, 32] width 0 height 0
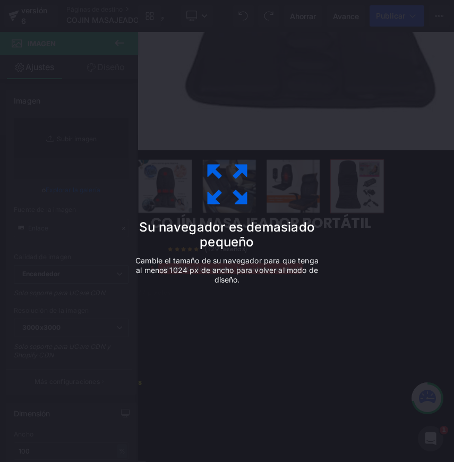
click at [349, 113] on div "Su navegador es demasiado pequeño Cambie el tamaño de su navegador para que ten…" at bounding box center [227, 231] width 454 height 462
click at [224, 177] on icon at bounding box center [227, 184] width 53 height 53
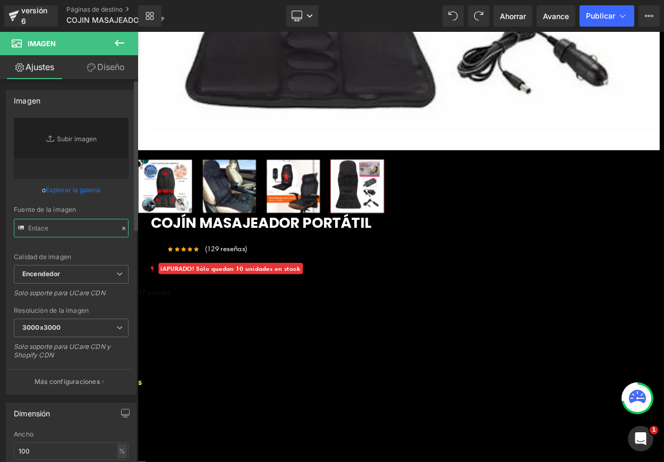
click at [47, 228] on input "text" at bounding box center [71, 228] width 115 height 19
paste input "[URL][DOMAIN_NAME][DOMAIN_NAME]"
type input "[URL][DOMAIN_NAME][DOMAIN_NAME]"
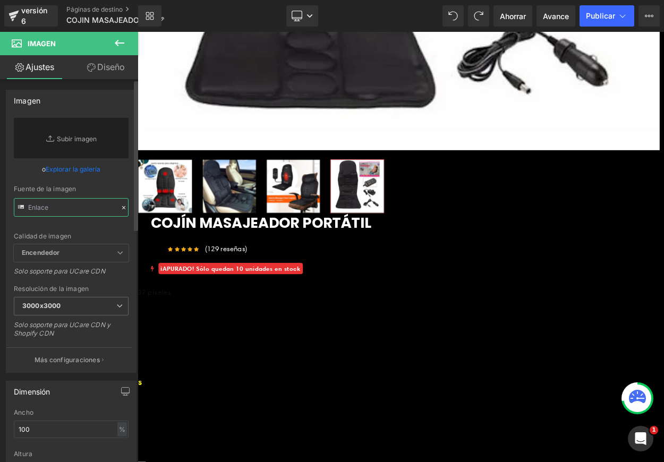
scroll to position [0, 0]
click at [32, 209] on input "text" at bounding box center [71, 207] width 115 height 19
paste input "[URL][DOMAIN_NAME][DOMAIN_NAME]"
type input "[URL][DOMAIN_NAME][DOMAIN_NAME]"
click at [64, 213] on input "text" at bounding box center [71, 207] width 115 height 19
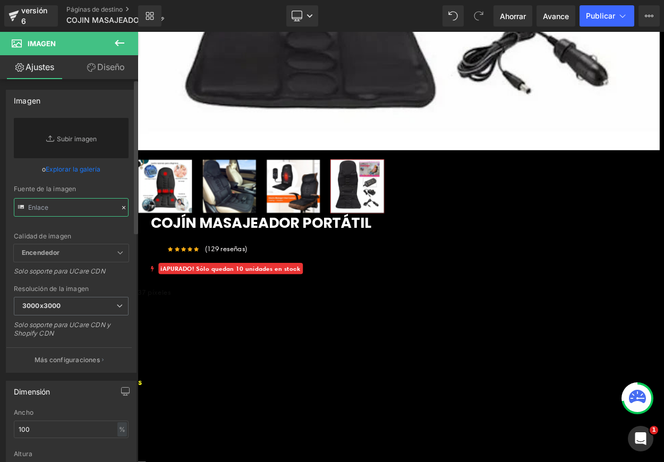
paste input "[URL][DOMAIN_NAME][DOMAIN_NAME]"
type input "[URL][DOMAIN_NAME][DOMAIN_NAME]"
click at [71, 213] on input "text" at bounding box center [71, 207] width 115 height 19
paste input "[URL][DOMAIN_NAME]"
type input "[URL][DOMAIN_NAME]"
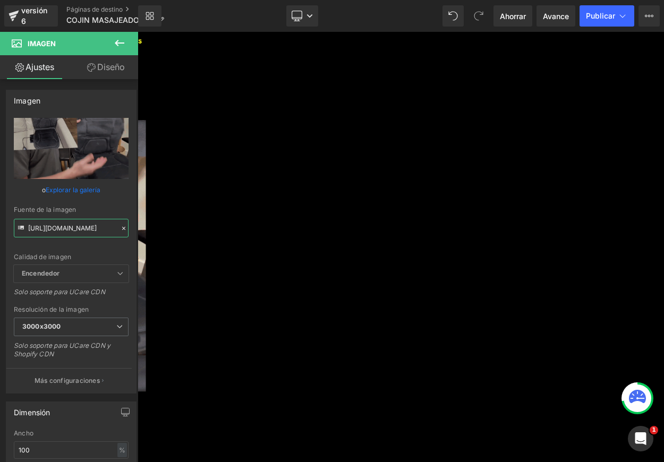
scroll to position [912, 0]
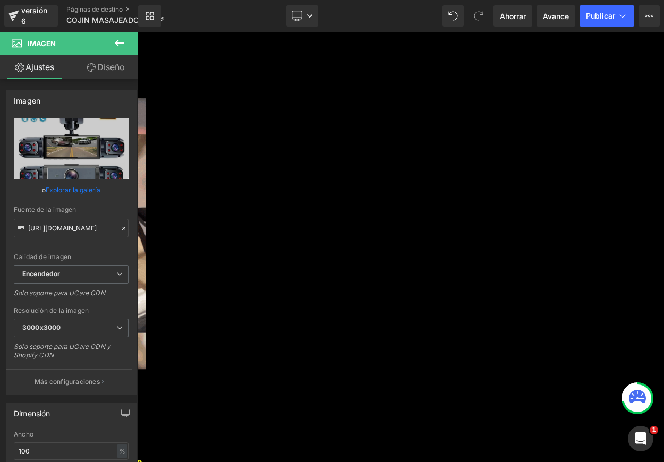
scroll to position [950, 0]
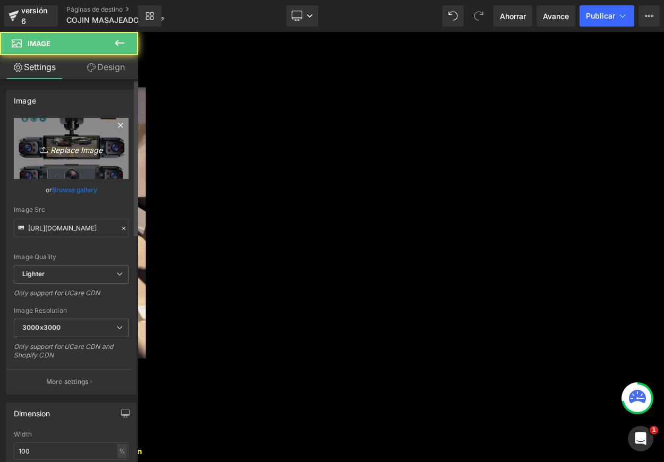
click at [64, 151] on icon "Replace Image" at bounding box center [71, 148] width 85 height 13
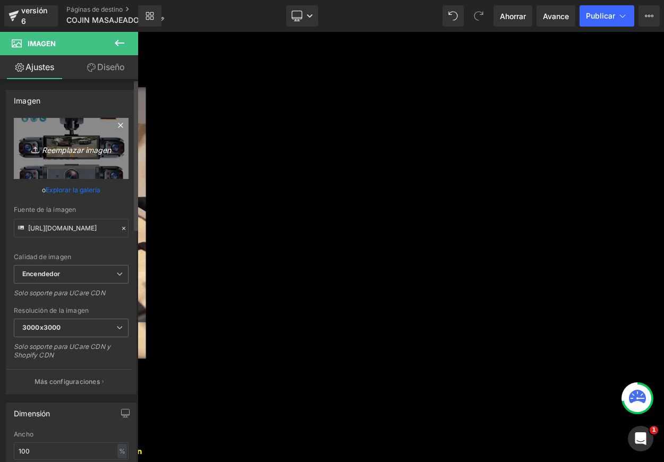
type input "C:\fakepath\descarga - 2025-08-11T230858.313.jpeg"
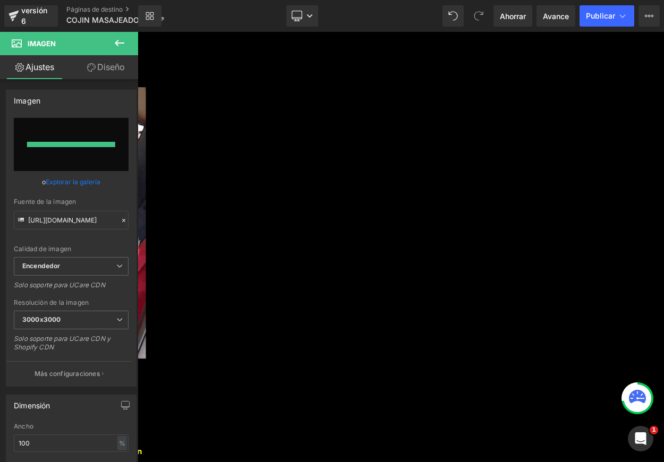
type input "[URL][DOMAIN_NAME]"
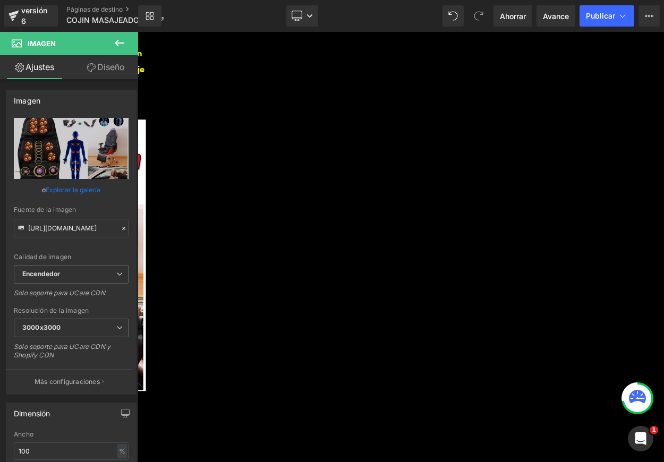
scroll to position [1437, 0]
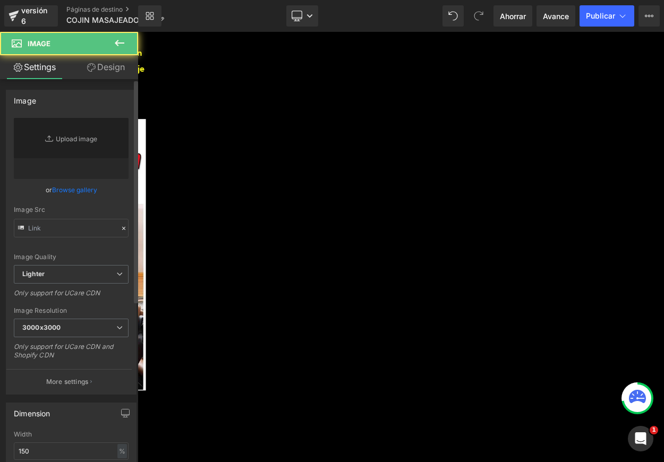
type input "[URL][DOMAIN_NAME]"
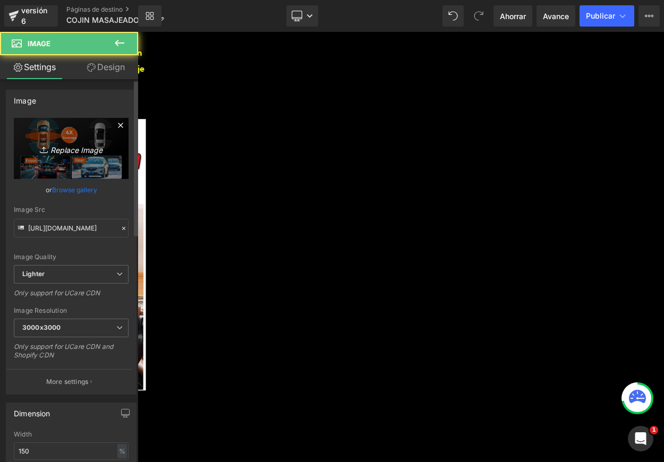
click at [80, 150] on icon "Replace Image" at bounding box center [71, 148] width 85 height 13
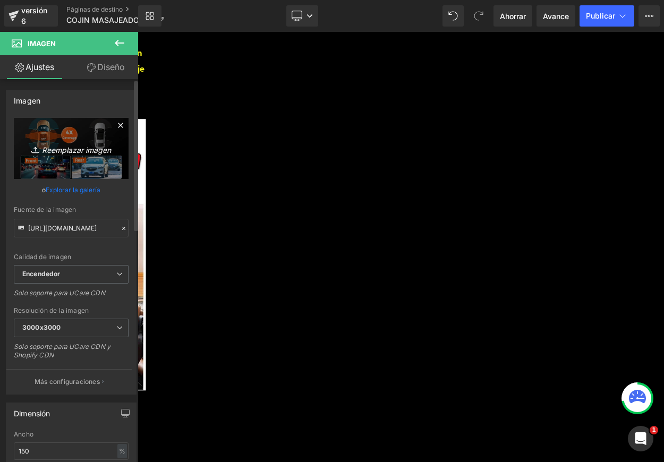
type input "C:\fakepath\descarga - 2025-08-11T222024.139.webp"
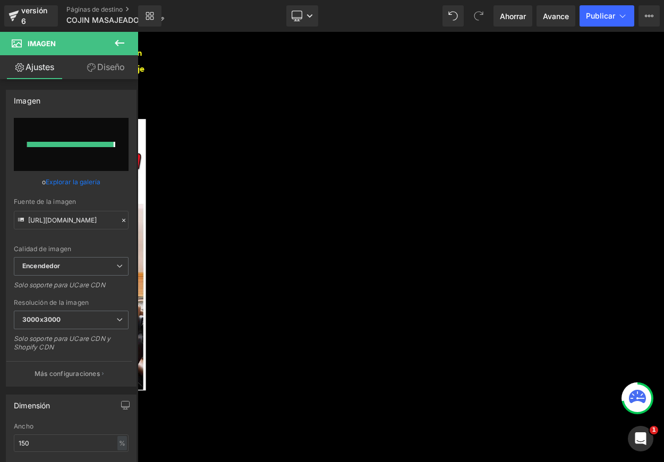
type input "[URL][DOMAIN_NAME]"
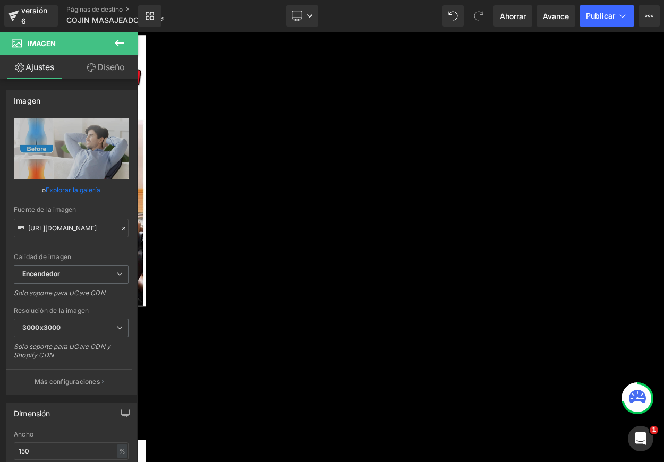
scroll to position [1541, 0]
click at [138, 32] on font "Imagen" at bounding box center [138, 32] width 0 height 0
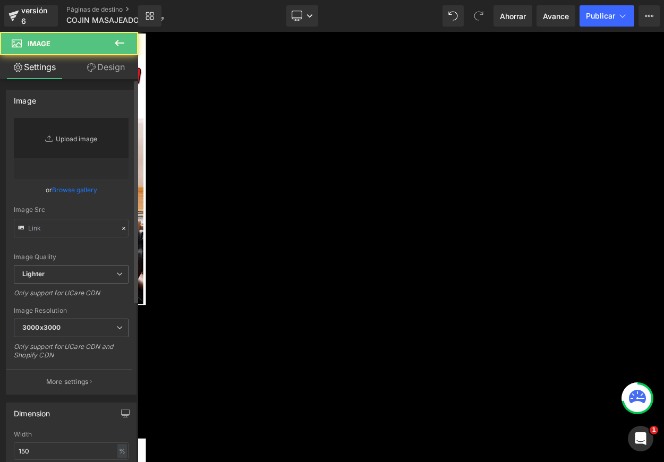
type input "[URL][DOMAIN_NAME]"
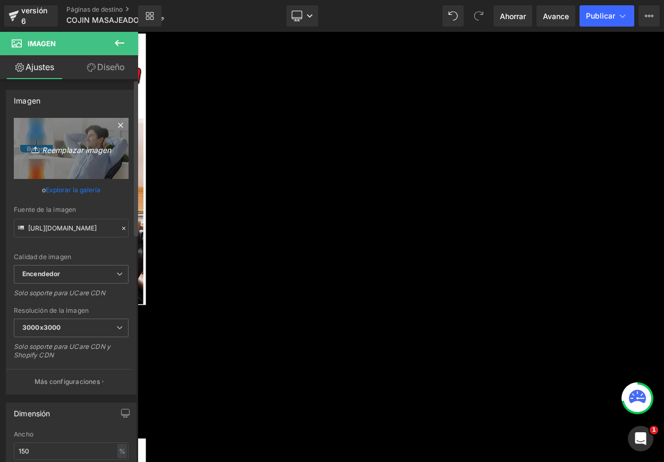
click at [86, 146] on font "Reemplazar imagen" at bounding box center [76, 149] width 69 height 9
type input "C:\fakepath\descarga - 2025-08-11T222023.658.webp"
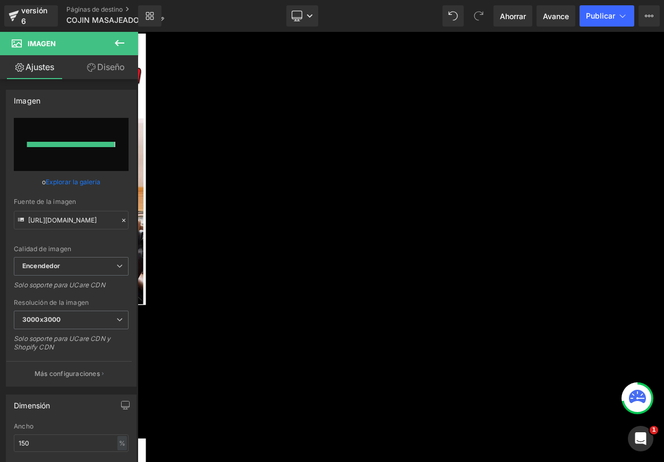
type input "[URL][DOMAIN_NAME]"
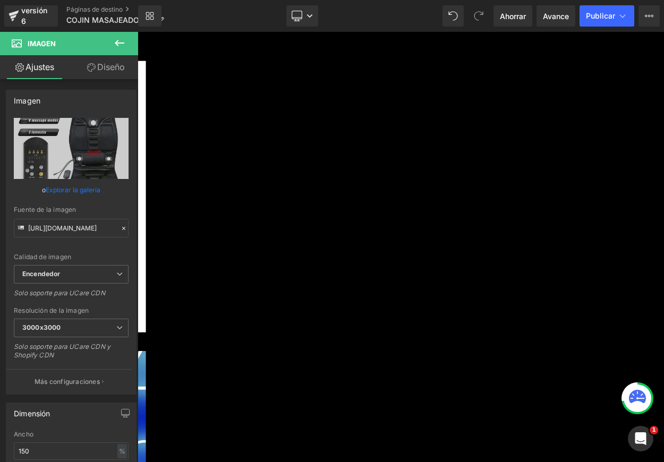
scroll to position [2003, 0]
click at [138, 32] on link at bounding box center [138, 32] width 0 height 0
click at [138, 32] on icon at bounding box center [138, 32] width 0 height 0
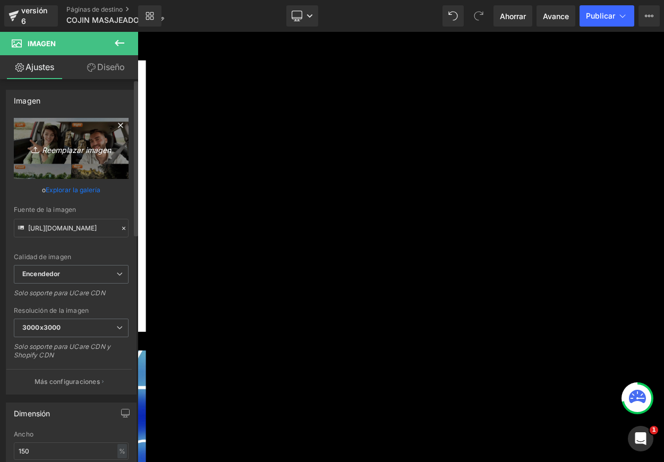
click at [61, 148] on font "Reemplazar imagen" at bounding box center [76, 149] width 69 height 9
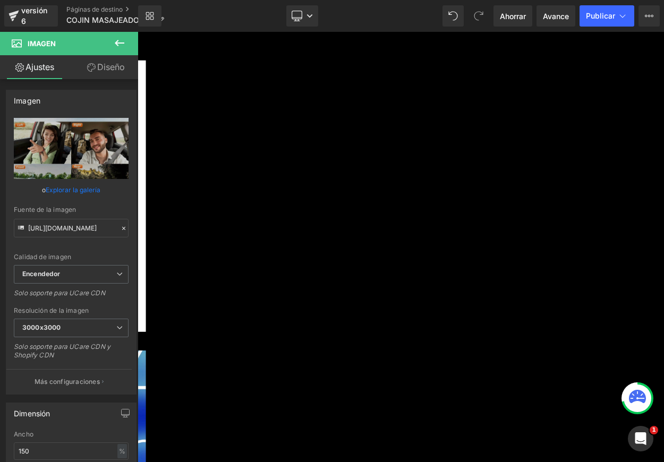
type input "C:\fakepath\WhatsApp Image [DATE] 23.27.20 2.jpeg"
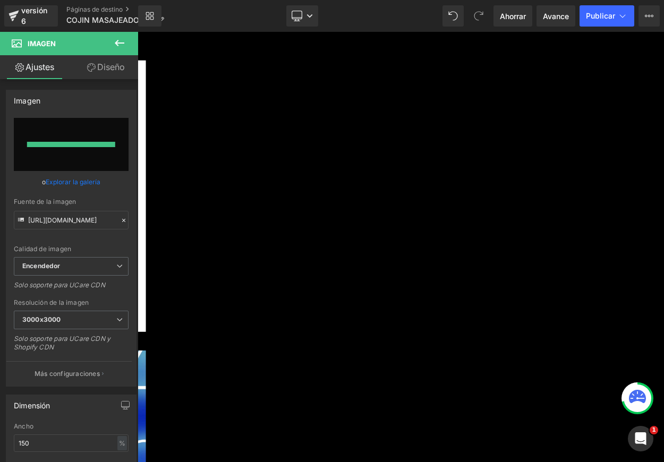
type input "[URL][DOMAIN_NAME]"
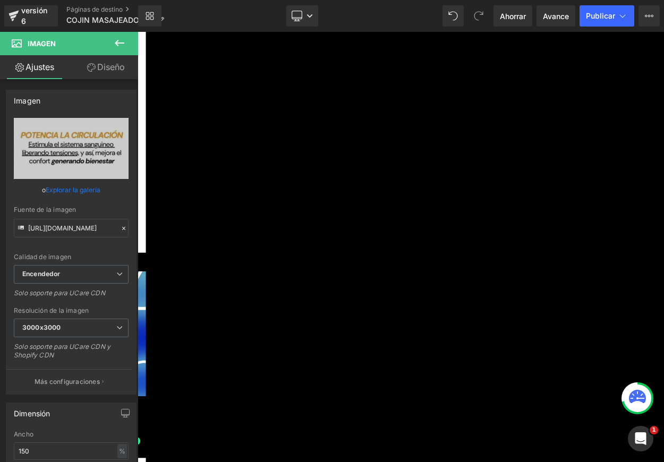
scroll to position [2101, 0]
click at [138, 32] on link at bounding box center [138, 32] width 0 height 0
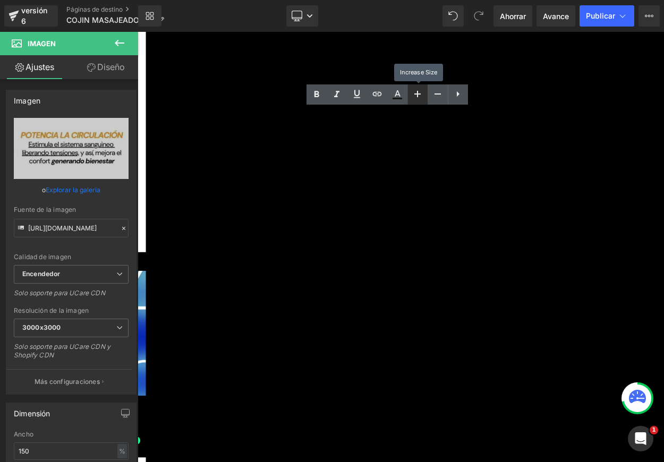
click at [417, 88] on icon at bounding box center [417, 94] width 13 height 13
click at [437, 94] on icon at bounding box center [438, 94] width 6 height 1
click at [438, 95] on icon at bounding box center [437, 94] width 13 height 13
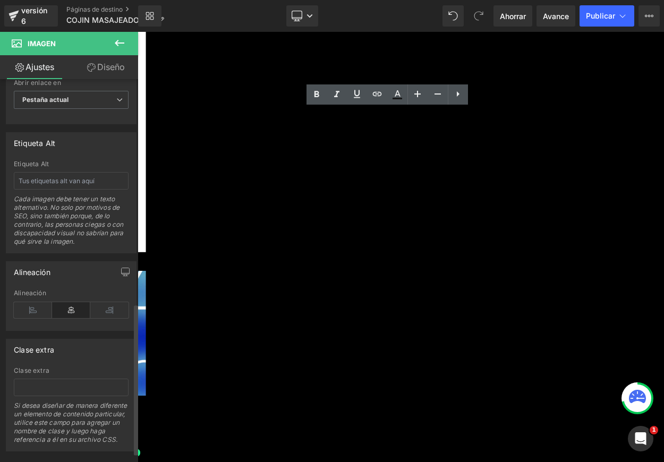
scroll to position [593, 0]
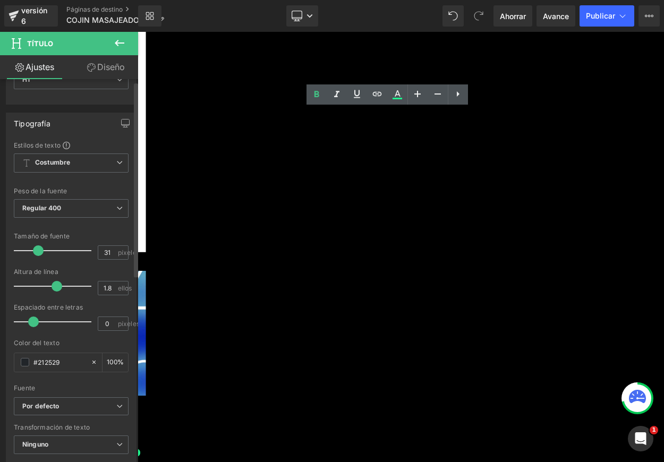
scroll to position [67, 0]
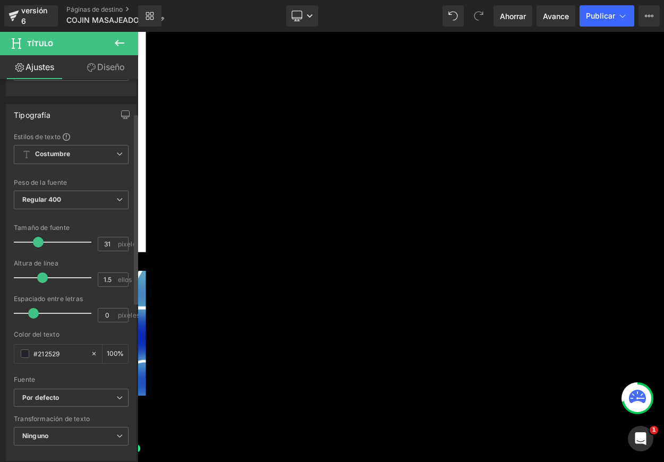
type input "1.3"
drag, startPoint x: 52, startPoint y: 278, endPoint x: 37, endPoint y: 276, distance: 15.0
click at [37, 276] on span at bounding box center [42, 278] width 11 height 11
type input "32"
click at [39, 245] on span at bounding box center [39, 242] width 11 height 11
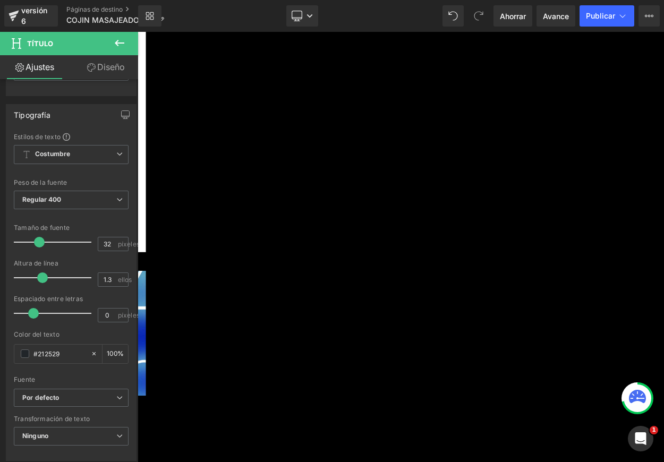
drag, startPoint x: 662, startPoint y: 264, endPoint x: 677, endPoint y: 262, distance: 14.5
click at [454, 264] on div "🤕¿Tienes dolores o tensión en la espalda o el cuello? Título Este gran asiento …" at bounding box center [135, 426] width 638 height 1203
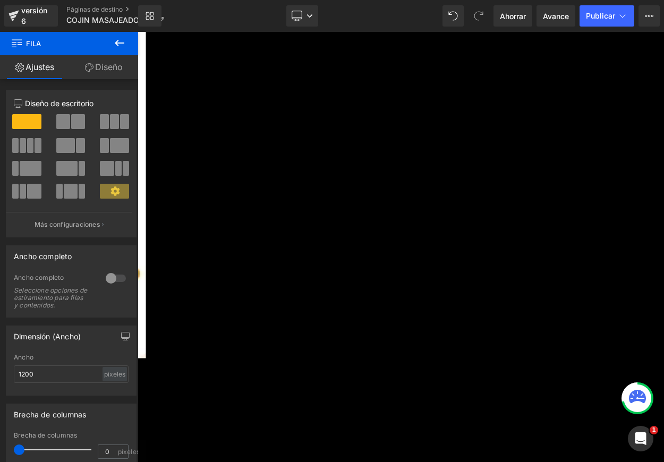
scroll to position [2732, 0]
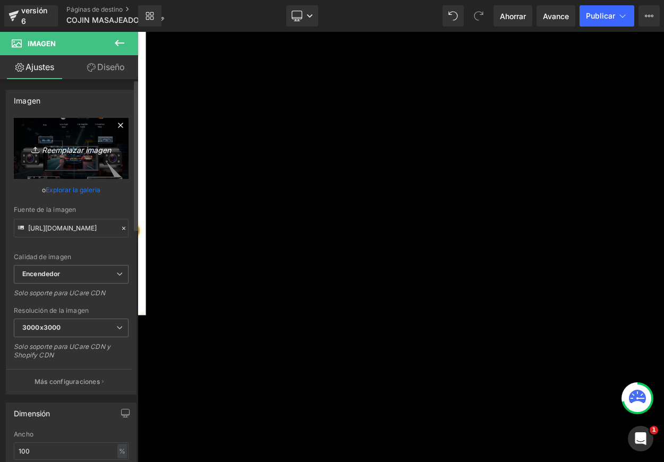
click at [68, 151] on font "Reemplazar imagen" at bounding box center [76, 149] width 69 height 9
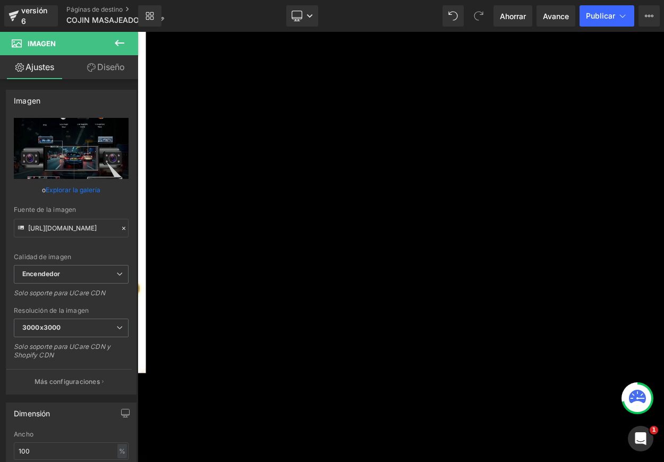
scroll to position [2661, 0]
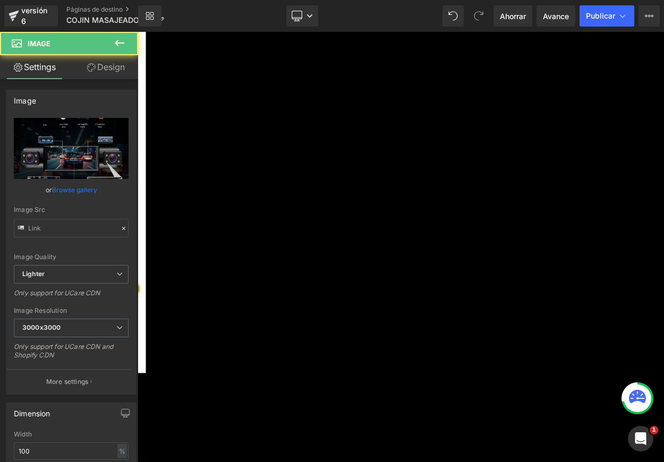
type input "[URL][DOMAIN_NAME]"
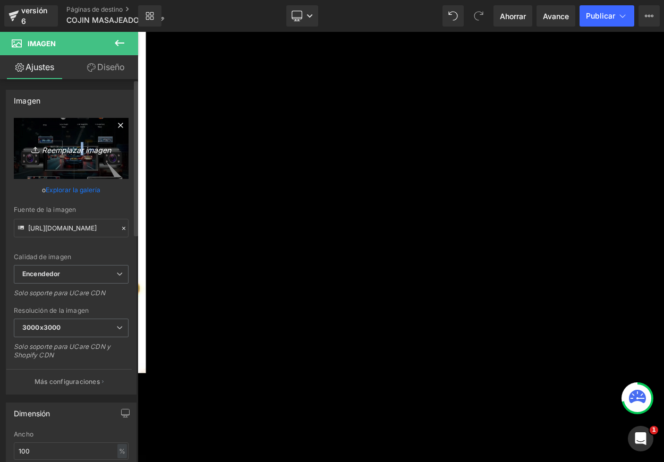
click at [80, 151] on font "Reemplazar imagen" at bounding box center [76, 149] width 69 height 9
type input "C:\fakepath\4_b2157239-4ba9-4c1e-8e97-745fc649d23a.webp"
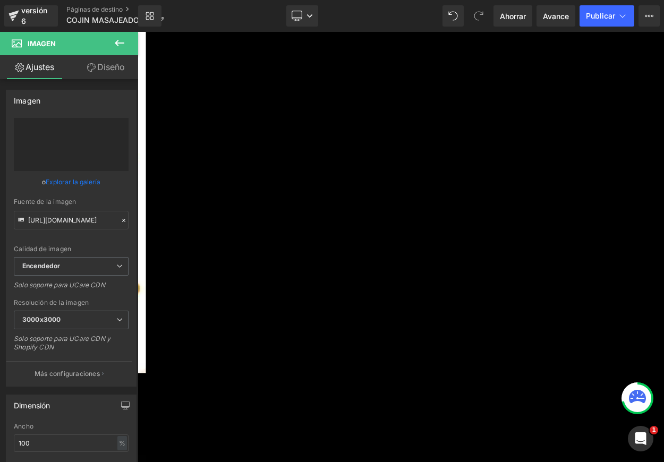
type input "[URL][DOMAIN_NAME]"
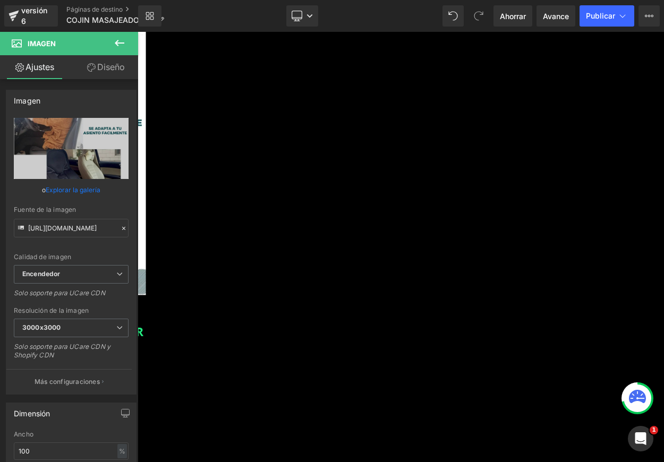
scroll to position [3193, 0]
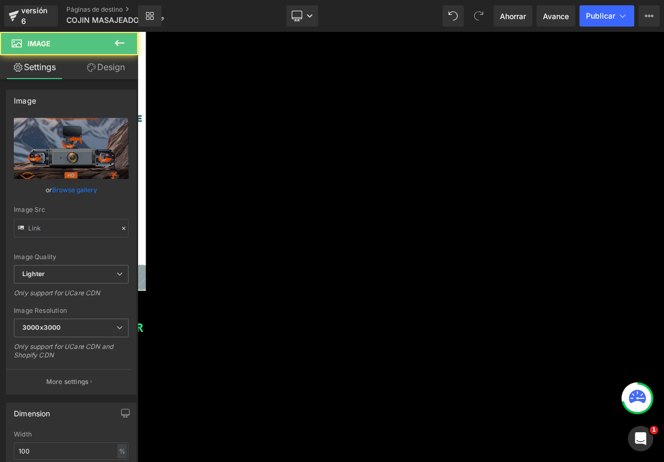
type input "[URL][DOMAIN_NAME]"
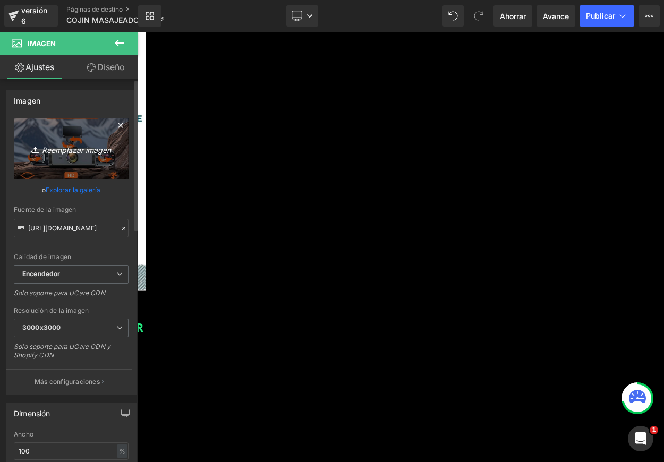
click at [72, 151] on font "Reemplazar imagen" at bounding box center [76, 149] width 69 height 9
type input "C:\fakepath\descarga - 2025-08-11T230858.178.jpeg"
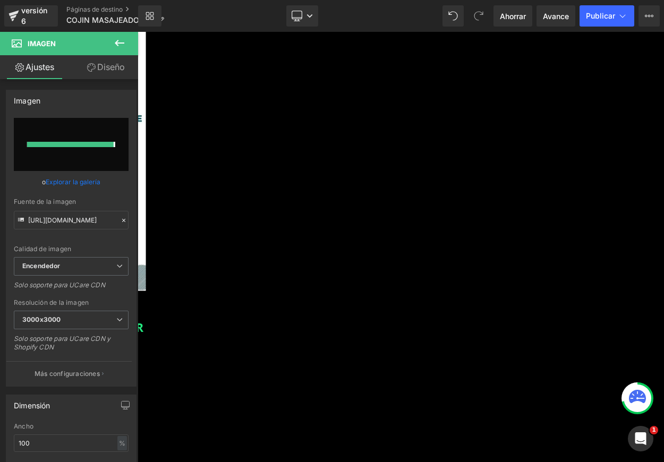
type input "[URL][DOMAIN_NAME]"
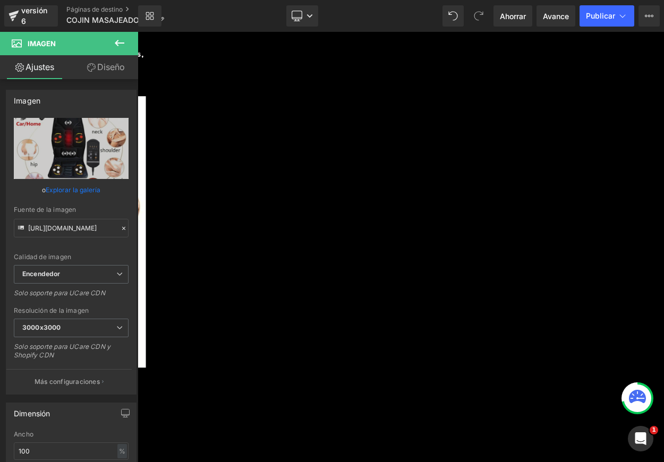
scroll to position [3740, 0]
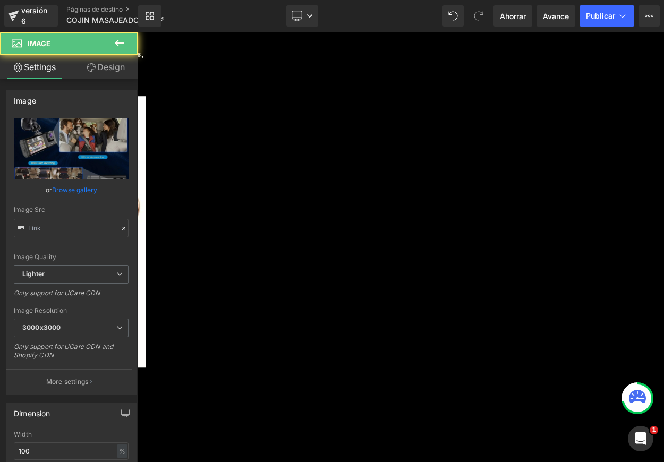
type input "[URL][DOMAIN_NAME]"
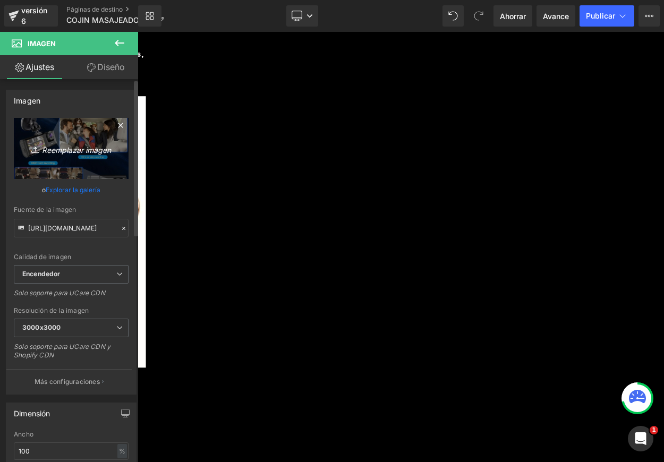
click at [78, 148] on font "Reemplazar imagen" at bounding box center [76, 149] width 69 height 9
type input "C:\fakepath\69e3626b1d9d984a2c795a4b0caf3ad1.webp"
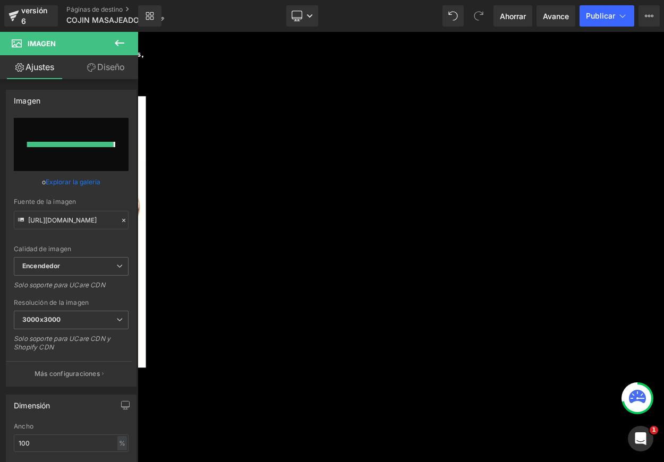
type input "[URL][DOMAIN_NAME]"
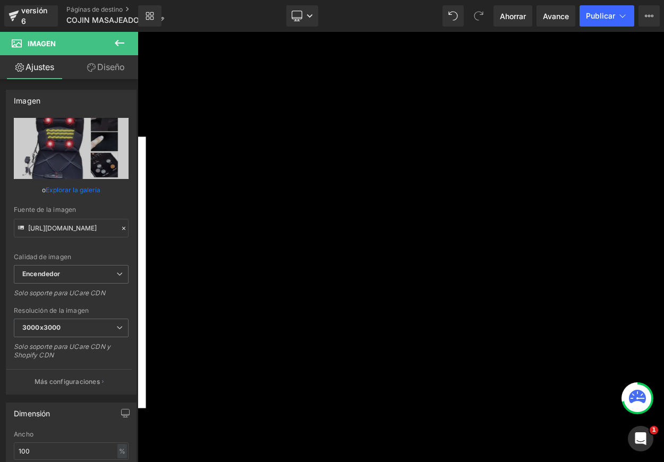
scroll to position [4304, 0]
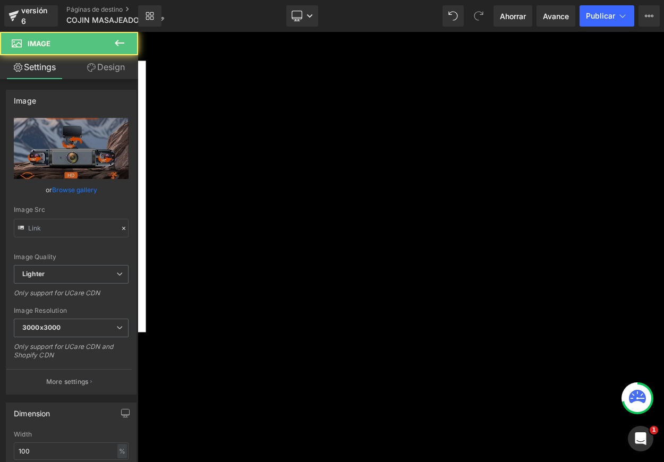
type input "[URL][DOMAIN_NAME]"
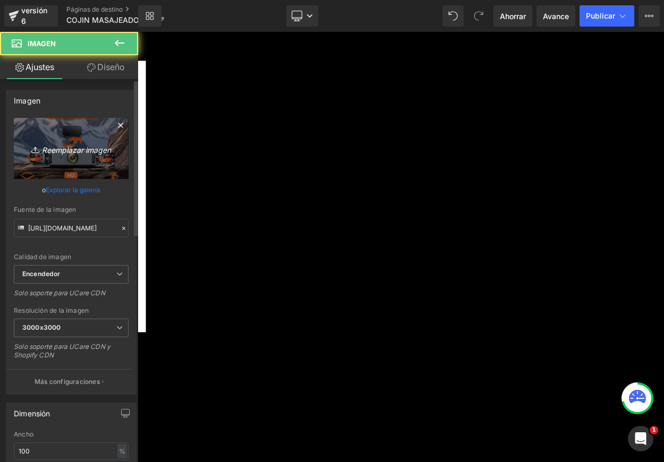
drag, startPoint x: 284, startPoint y: 280, endPoint x: 78, endPoint y: 150, distance: 243.8
click at [78, 150] on font "Reemplazar imagen" at bounding box center [76, 149] width 69 height 9
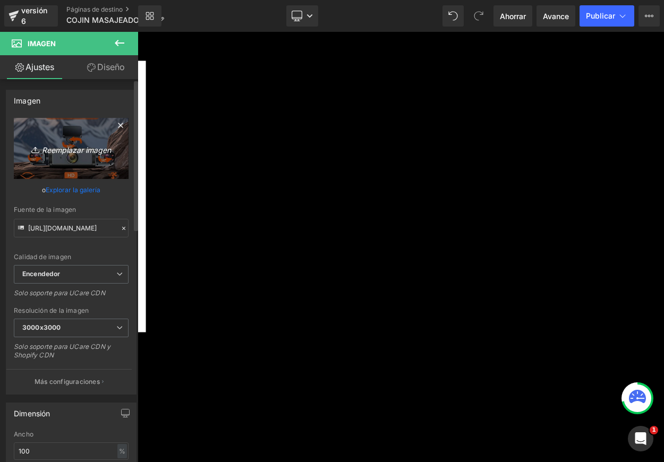
type input "C:\fakepath\public.webp"
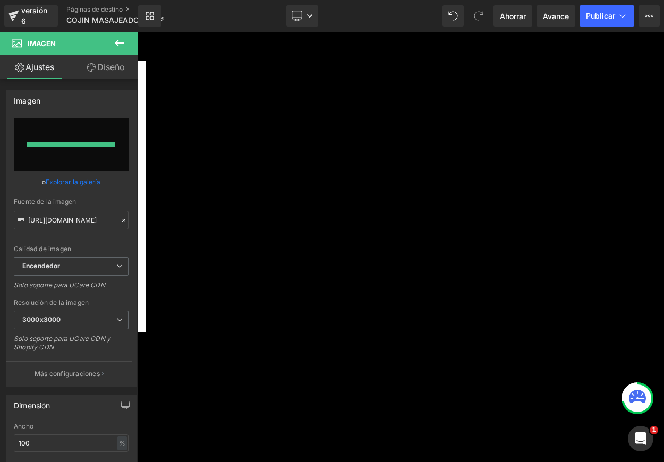
type input "[URL][DOMAIN_NAME]"
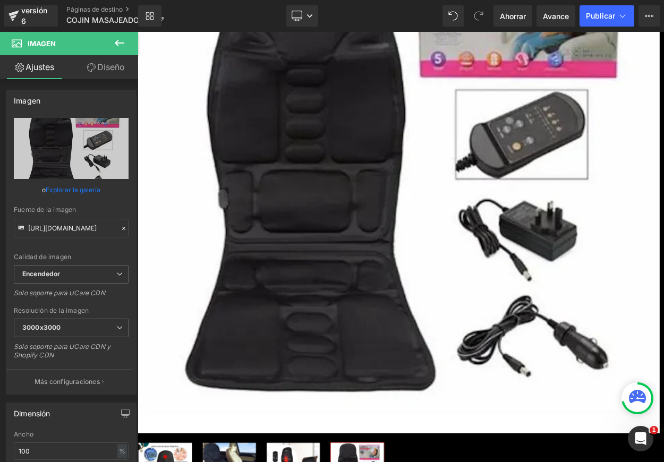
scroll to position [0, 0]
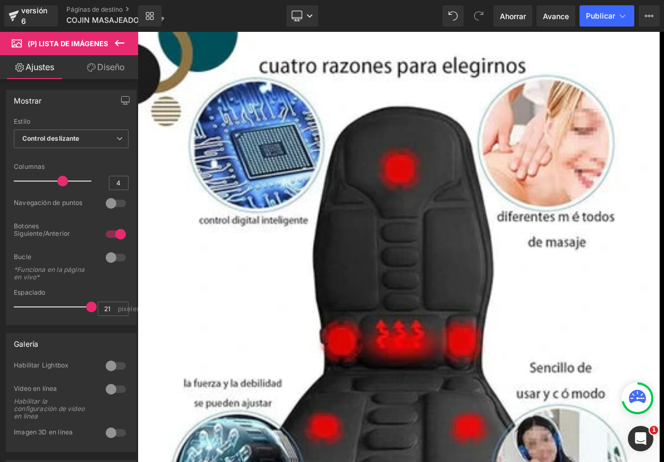
click at [522, 16] on font "Ahorrar" at bounding box center [513, 16] width 26 height 9
click at [606, 14] on font "Publicar" at bounding box center [600, 15] width 29 height 9
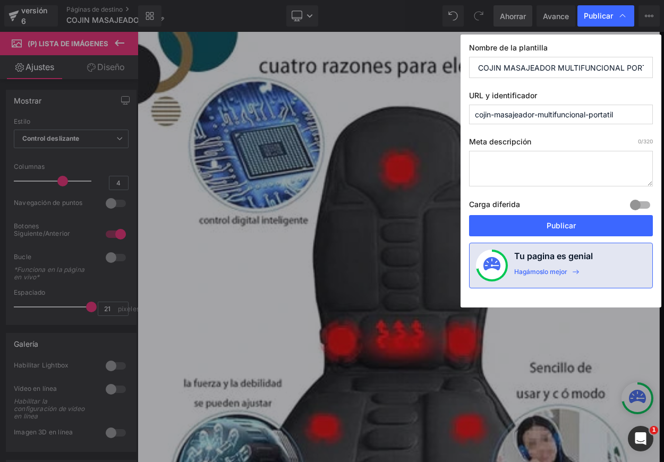
drag, startPoint x: 502, startPoint y: 70, endPoint x: 463, endPoint y: 70, distance: 38.3
click at [464, 70] on div "Nombre de la plantilla COJIN MASAJEADOR MULTIFUNCIONAL PORTATIL URL y identific…" at bounding box center [561, 171] width 201 height 273
type input "SILLA MASAJEADOR MULTIFUNCIONAL PORTATIL"
drag, startPoint x: 575, startPoint y: 224, endPoint x: 536, endPoint y: 234, distance: 40.7
click at [575, 224] on button "Publicar" at bounding box center [561, 225] width 184 height 21
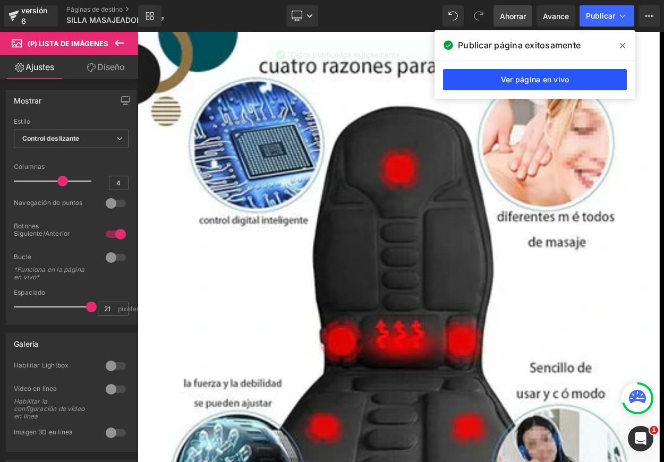
click at [549, 82] on font "Ver página en vivo" at bounding box center [535, 79] width 69 height 9
